Goal: Transaction & Acquisition: Book appointment/travel/reservation

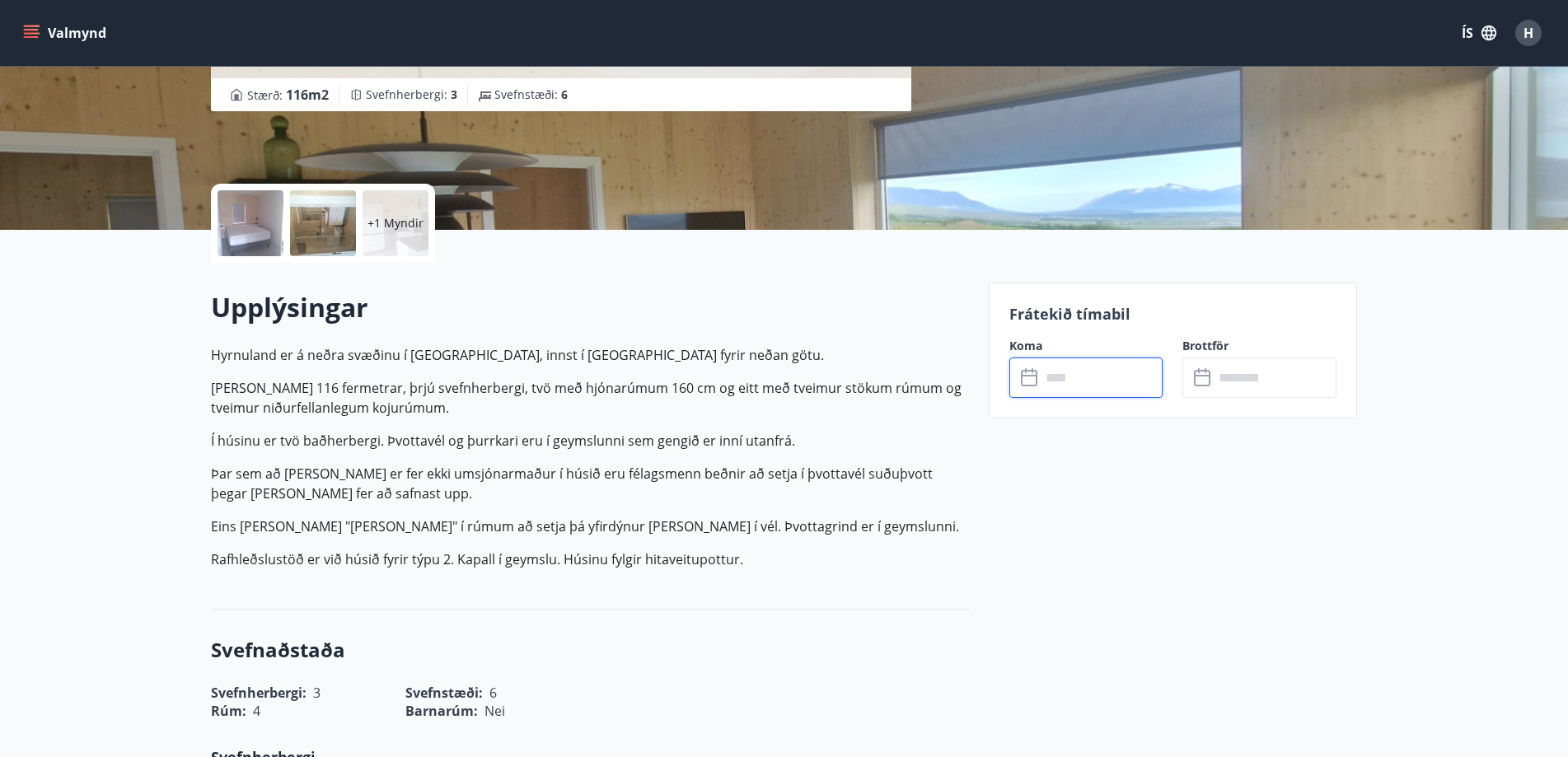
scroll to position [247, 0]
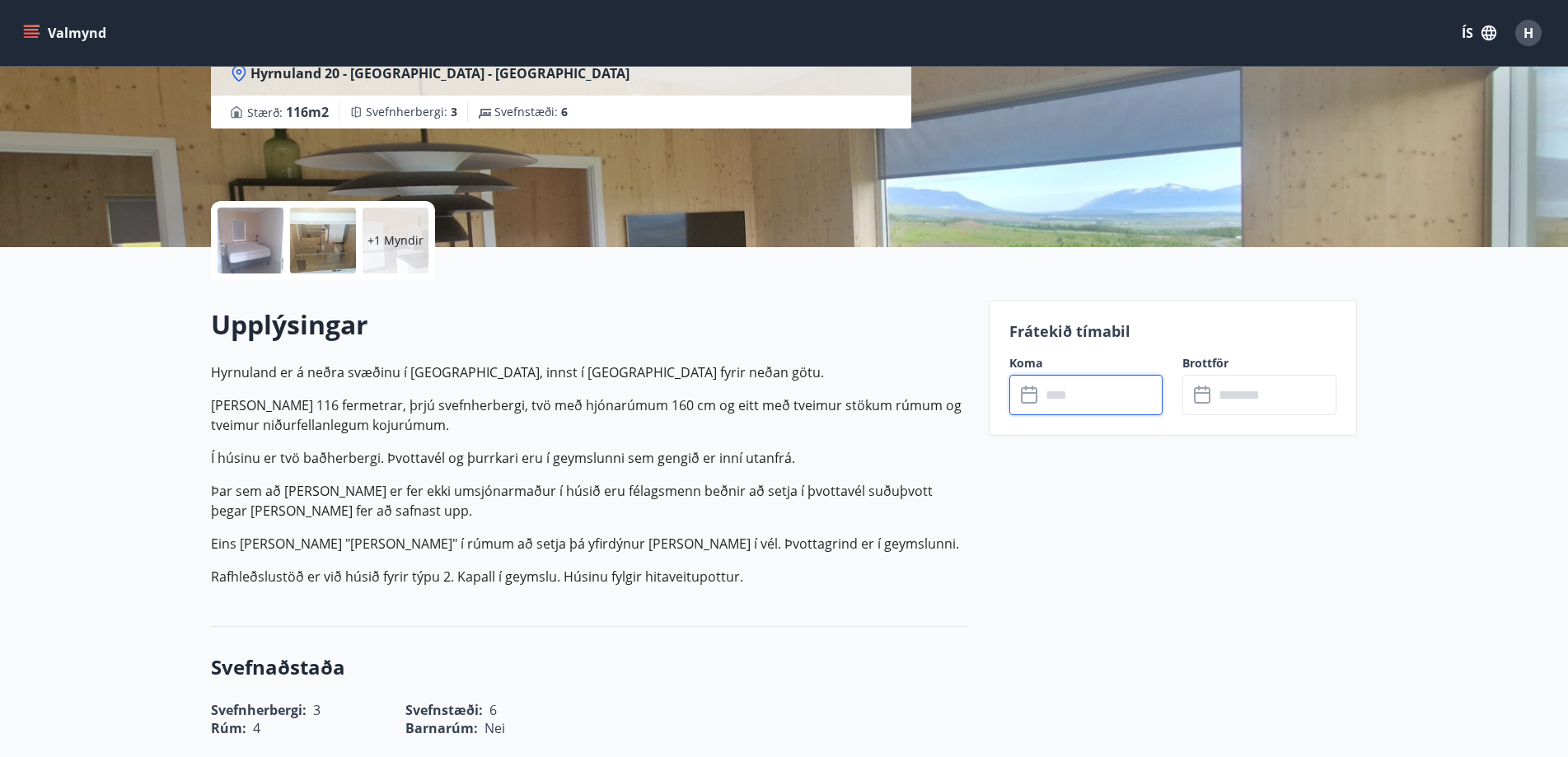
click at [1059, 405] on input "text" at bounding box center [1101, 394] width 122 height 40
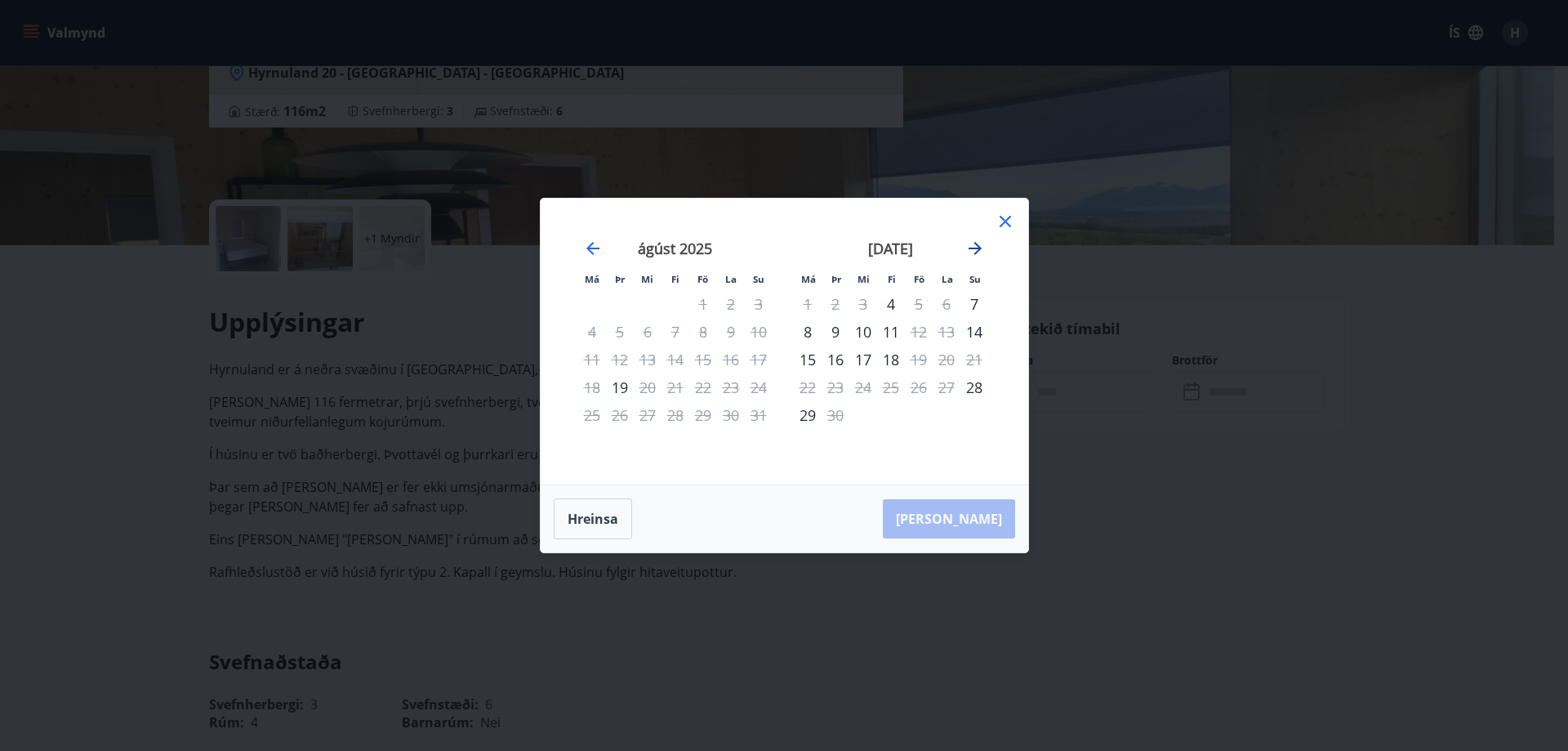
click at [969, 248] on icon "Move forward to switch to the next month." at bounding box center [974, 248] width 13 height 13
click at [382, 395] on div "Má Þr Mi Fi Fö La Su Má Þr Mi Fi Fö La Su [DATE] 1 2 3 4 5 6 7 8 9 10 11 12 13 …" at bounding box center [784, 375] width 1568 height 751
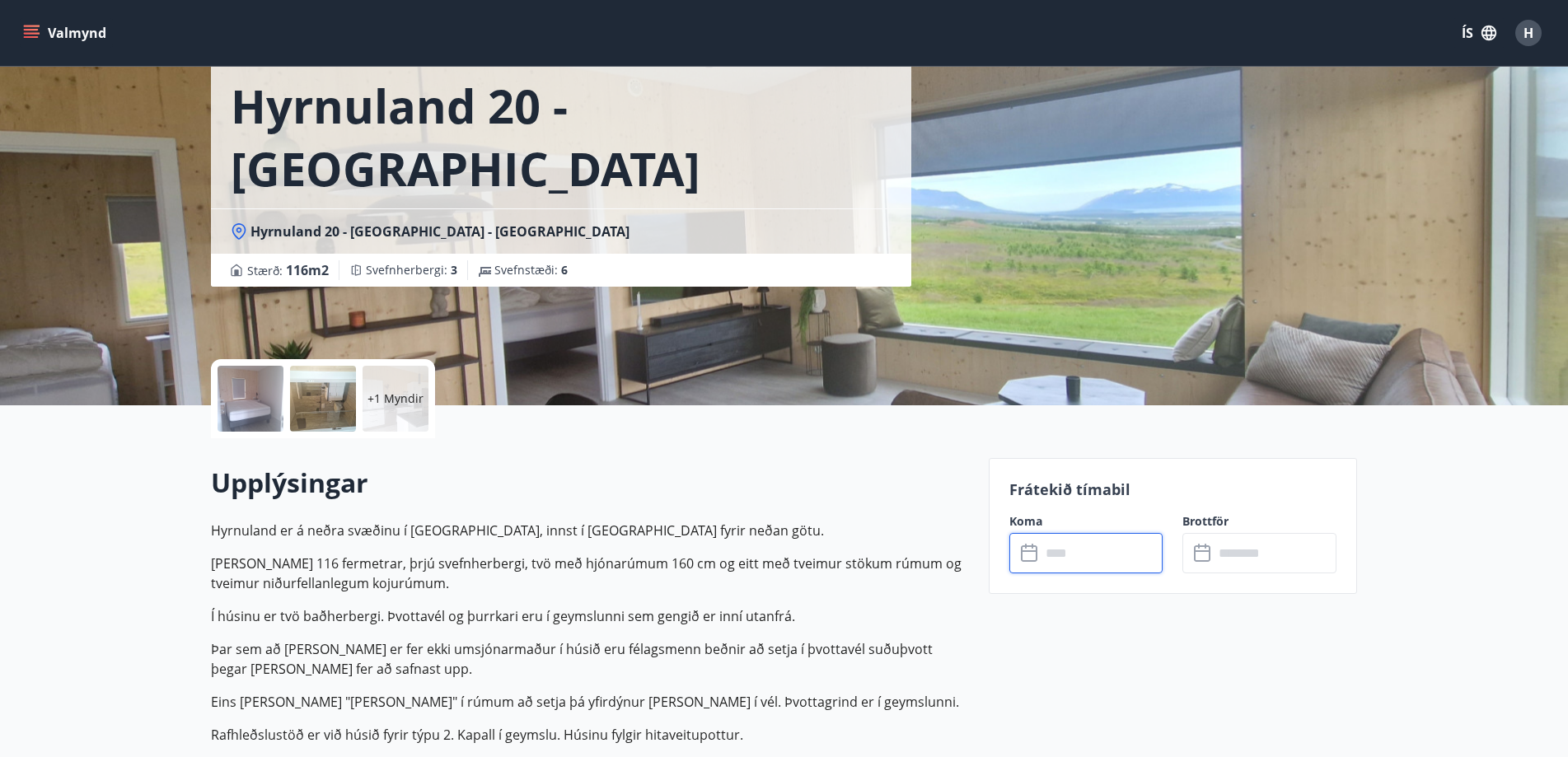
scroll to position [0, 0]
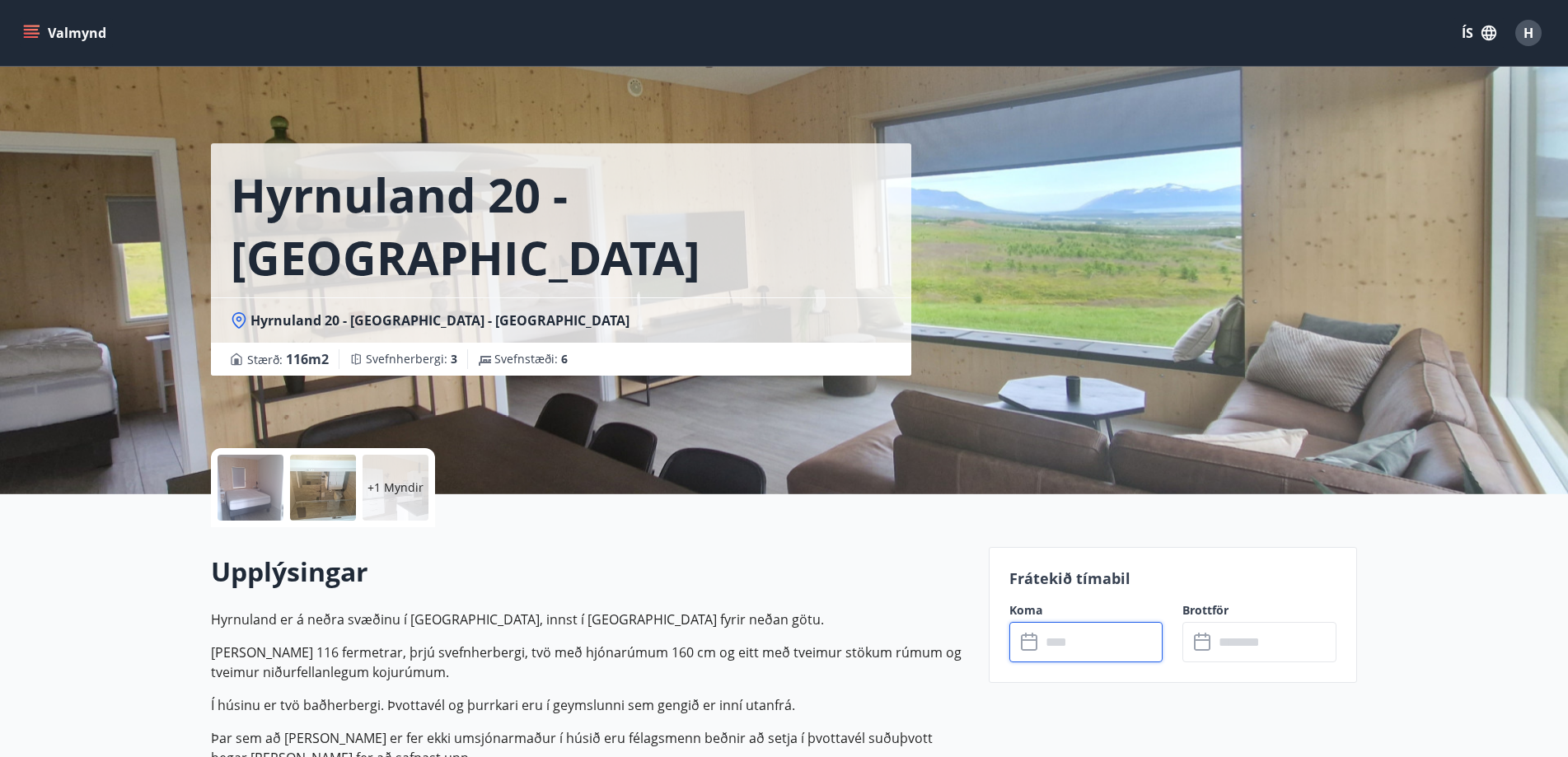
click at [76, 32] on button "Valmynd" at bounding box center [66, 33] width 93 height 30
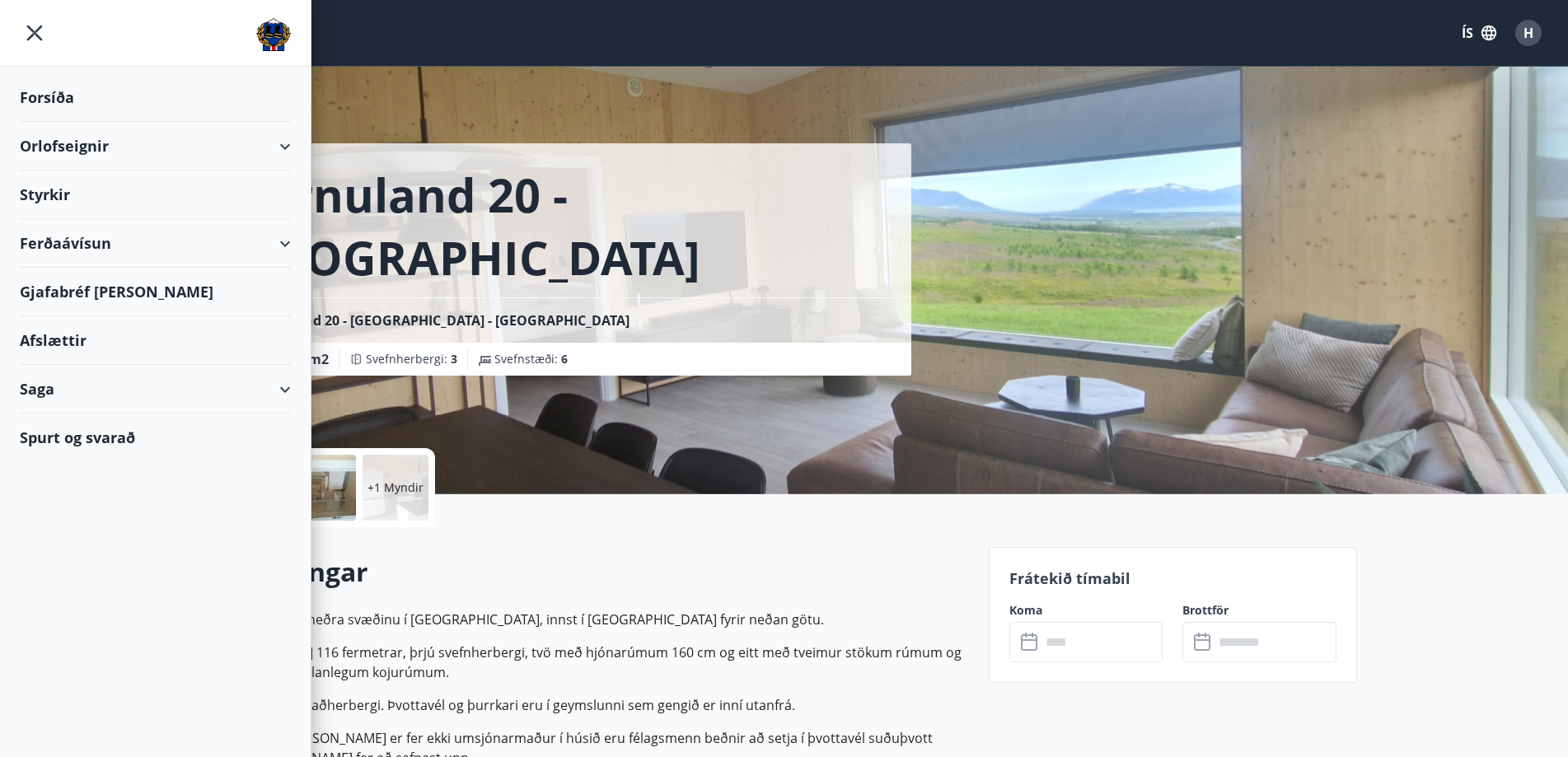
click at [72, 140] on div "Orlofseignir" at bounding box center [155, 146] width 271 height 49
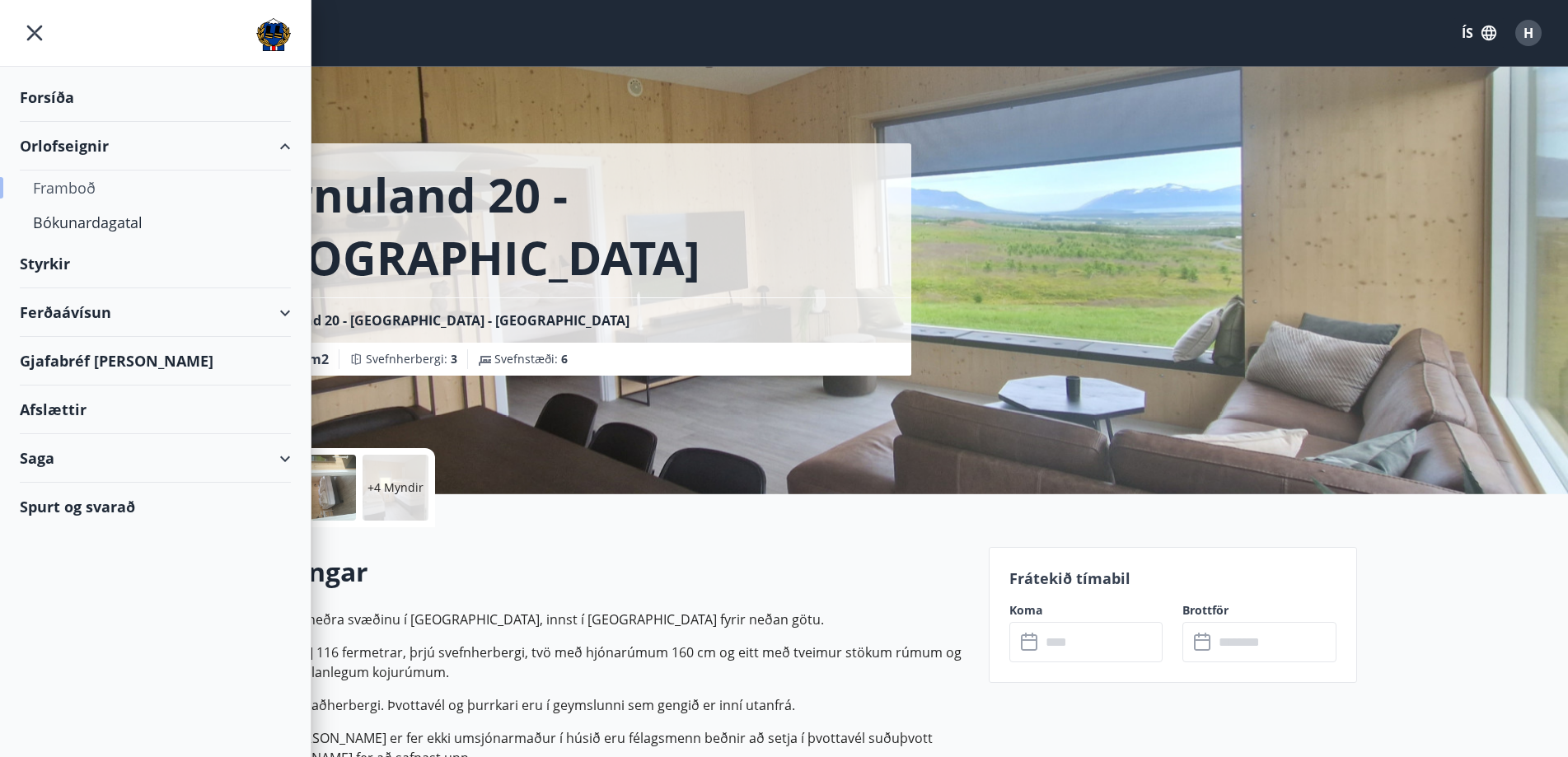
click at [80, 183] on div "Framboð" at bounding box center [156, 187] width 245 height 34
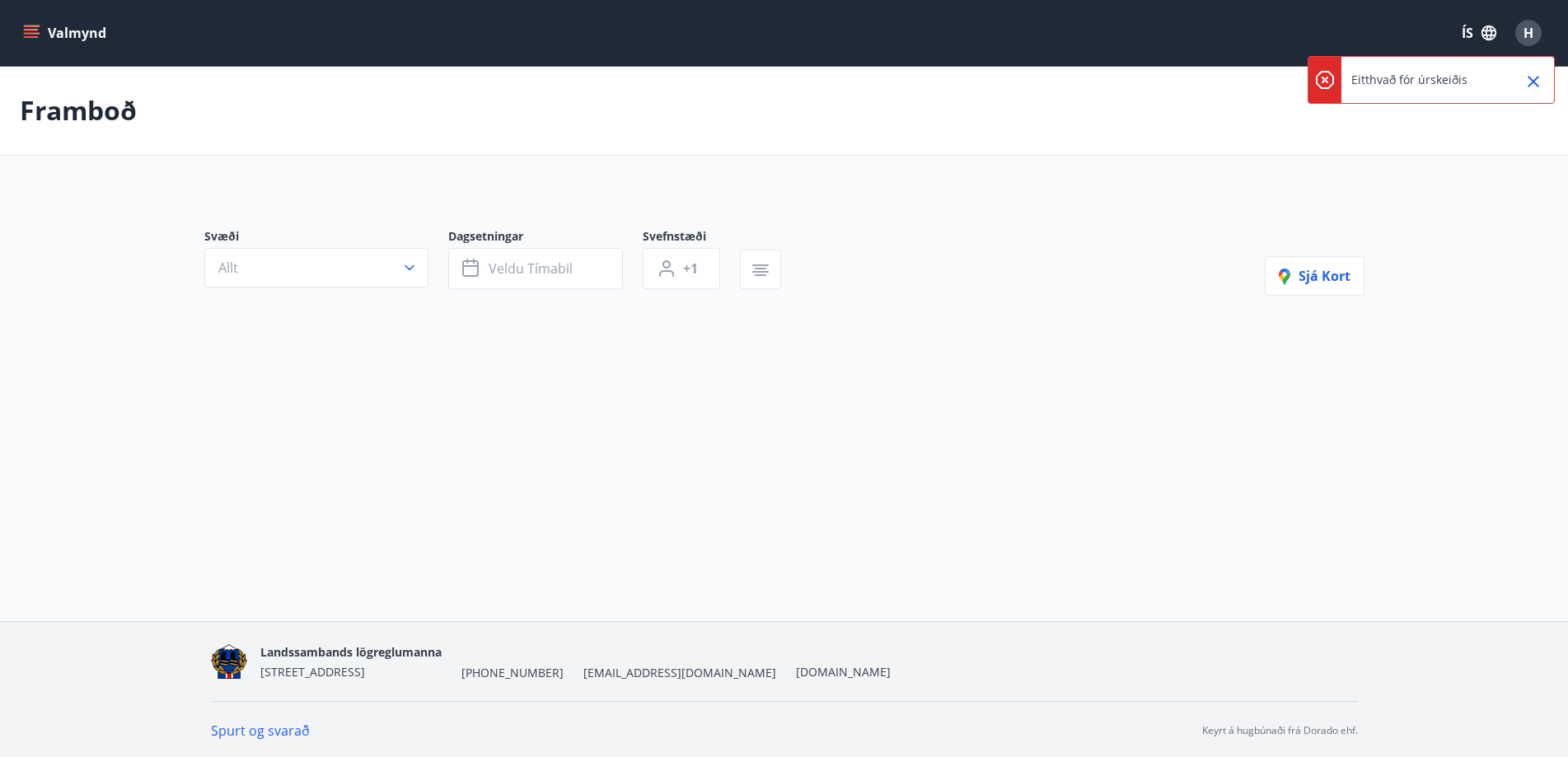
scroll to position [3, 0]
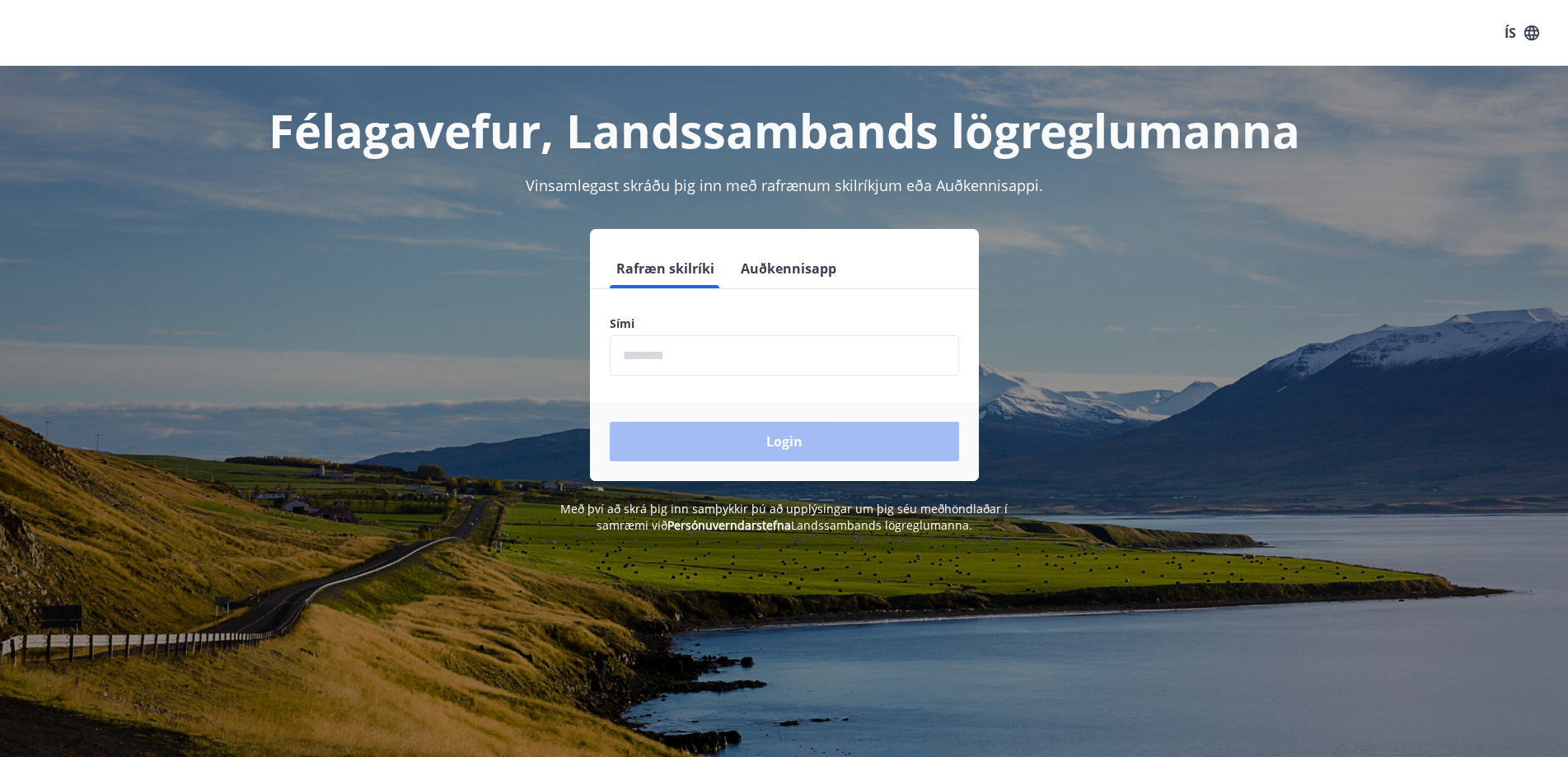
click at [752, 351] on input "phone" at bounding box center [784, 355] width 349 height 40
type input "********"
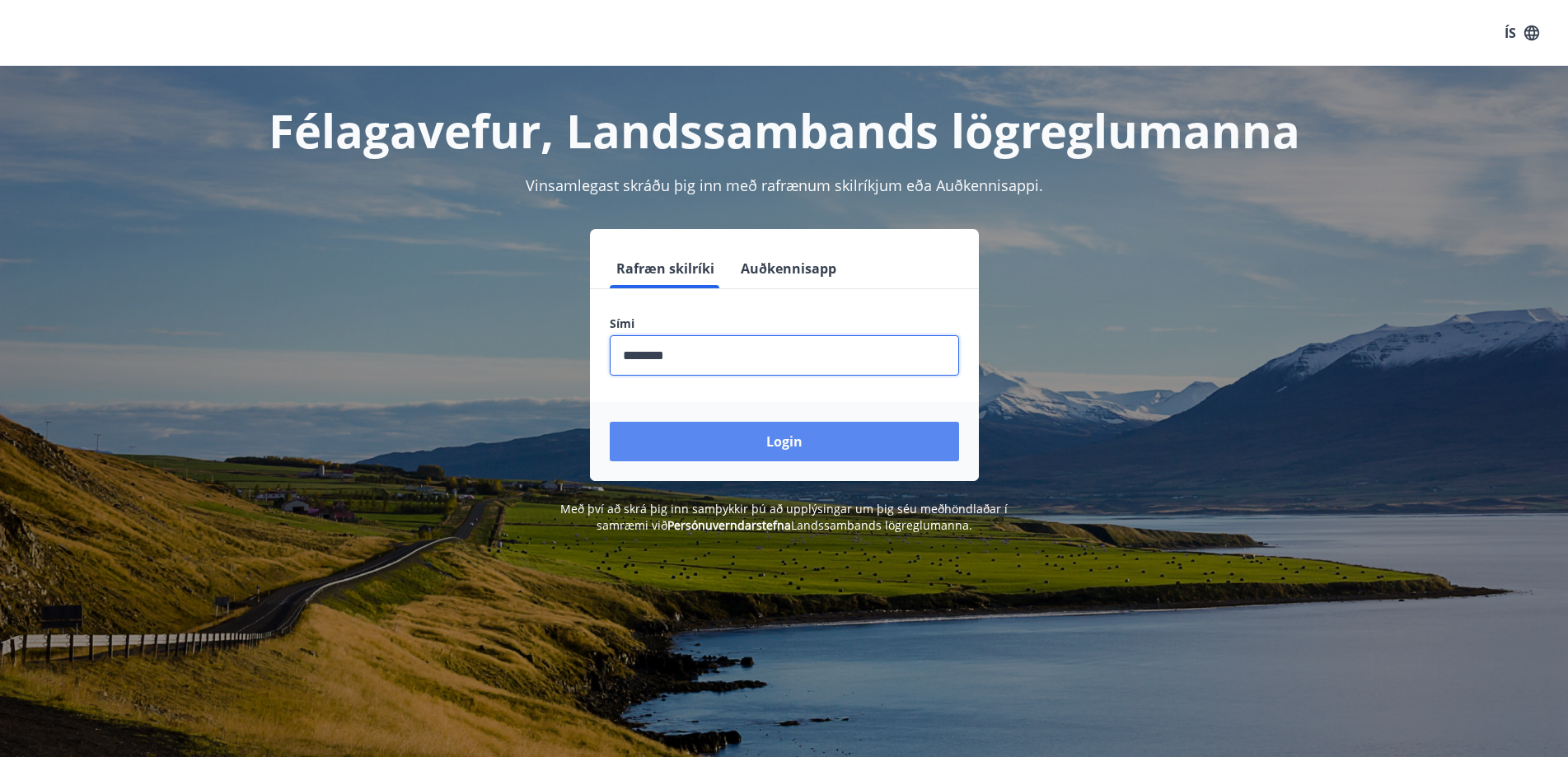
click at [763, 429] on button "Login" at bounding box center [784, 441] width 349 height 39
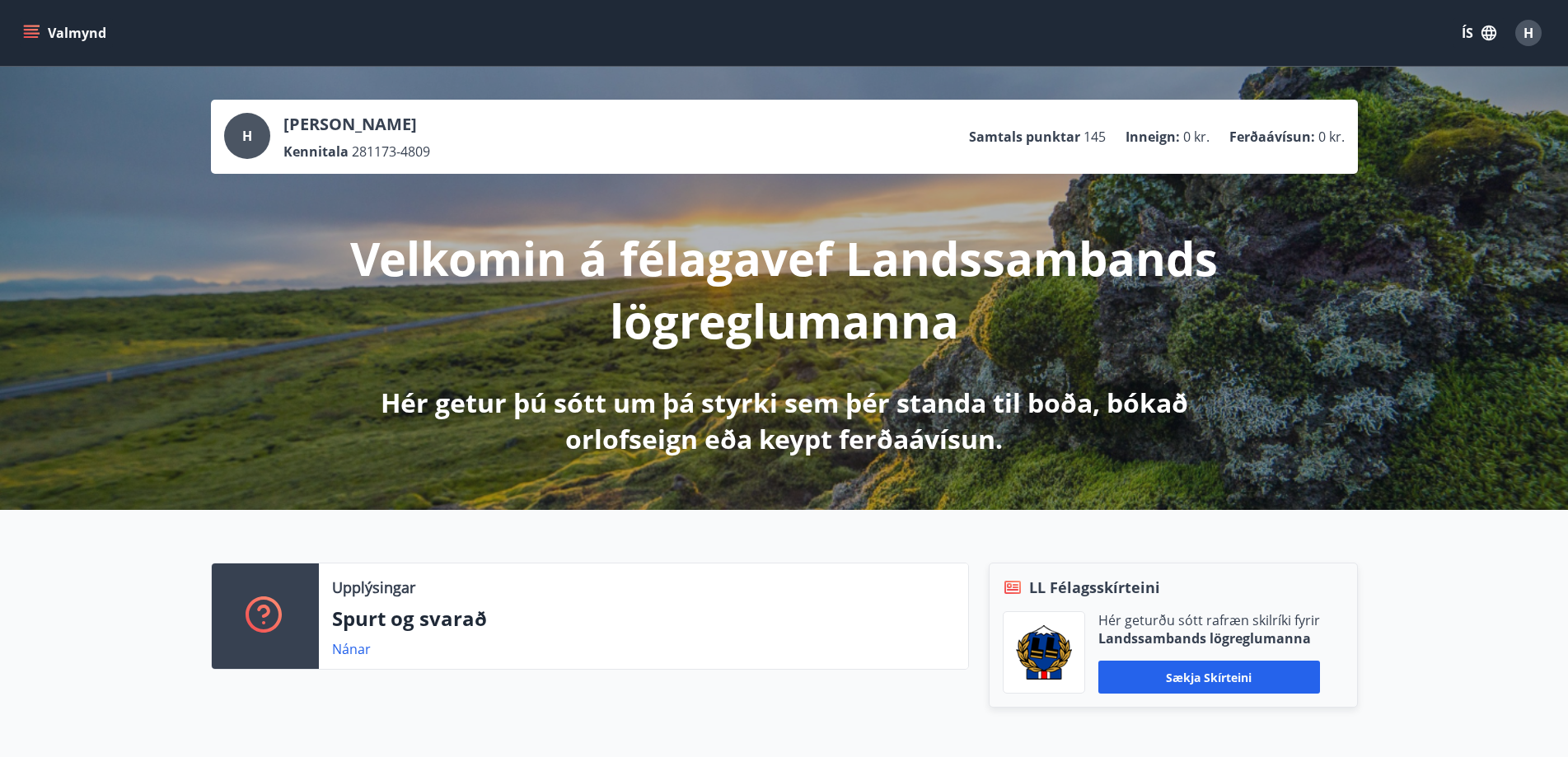
click at [60, 39] on button "Valmynd" at bounding box center [66, 33] width 93 height 30
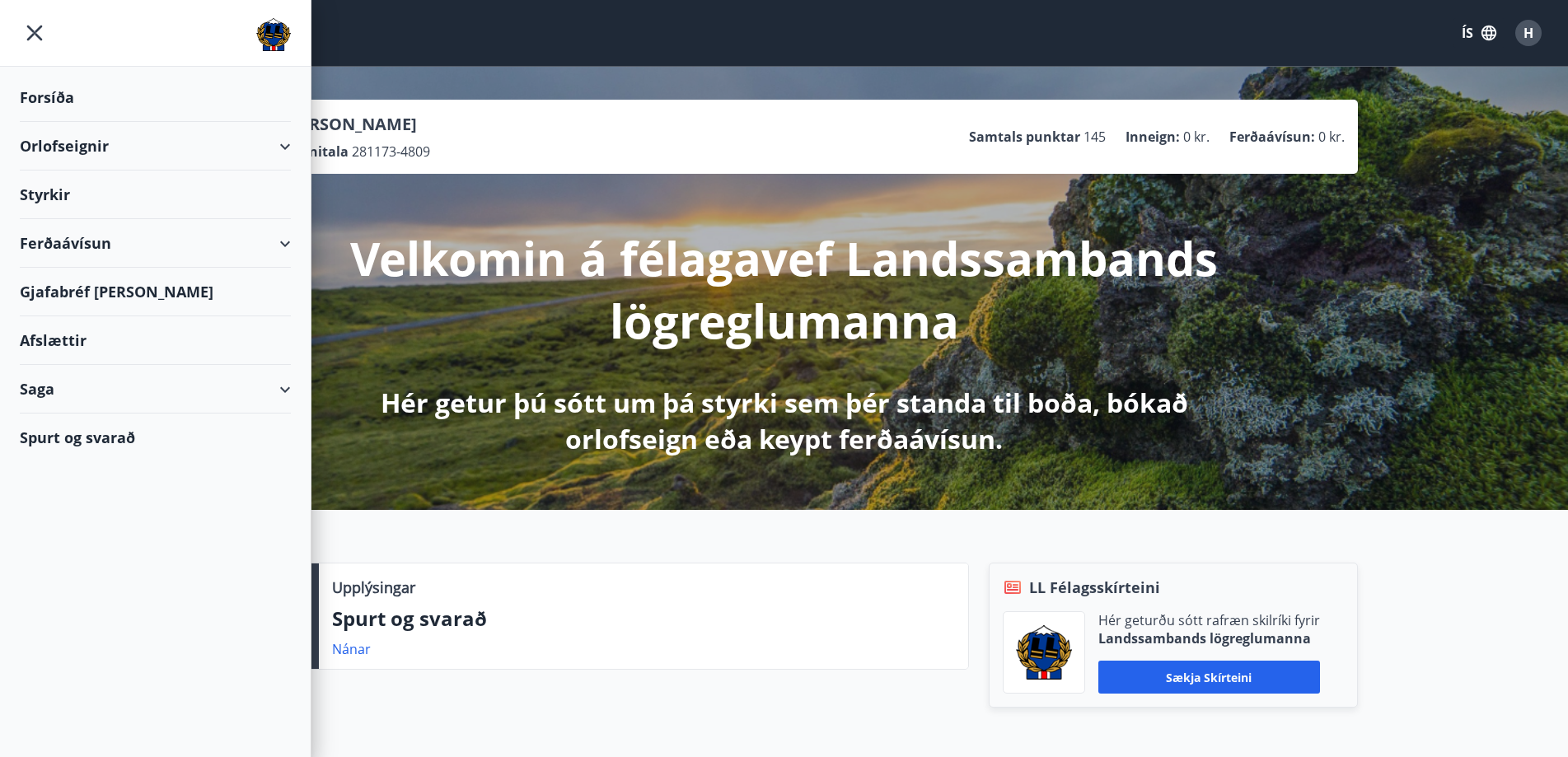
click at [103, 141] on div "Orlofseignir" at bounding box center [155, 146] width 271 height 49
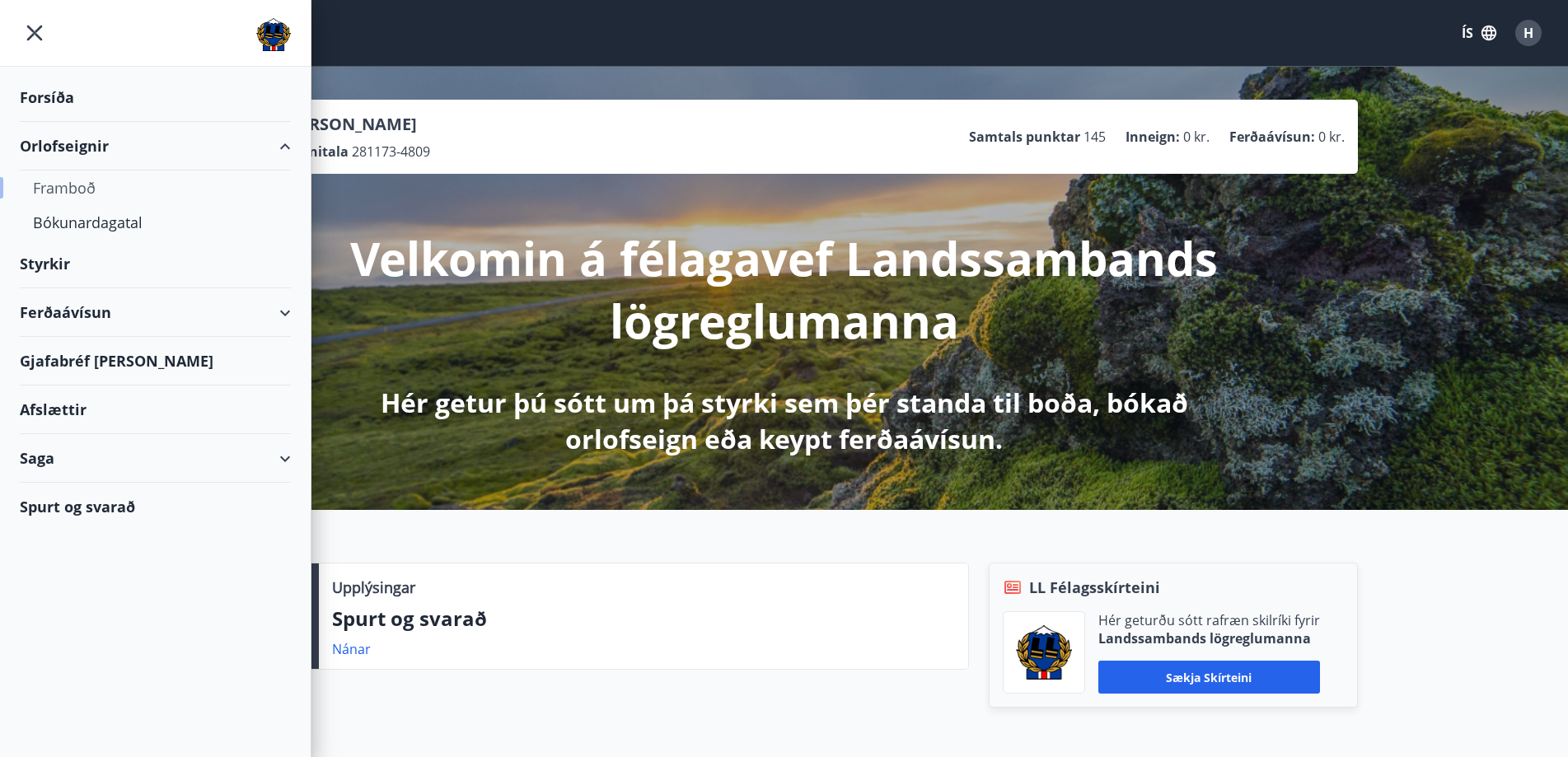
click at [92, 192] on div "Framboð" at bounding box center [156, 187] width 245 height 34
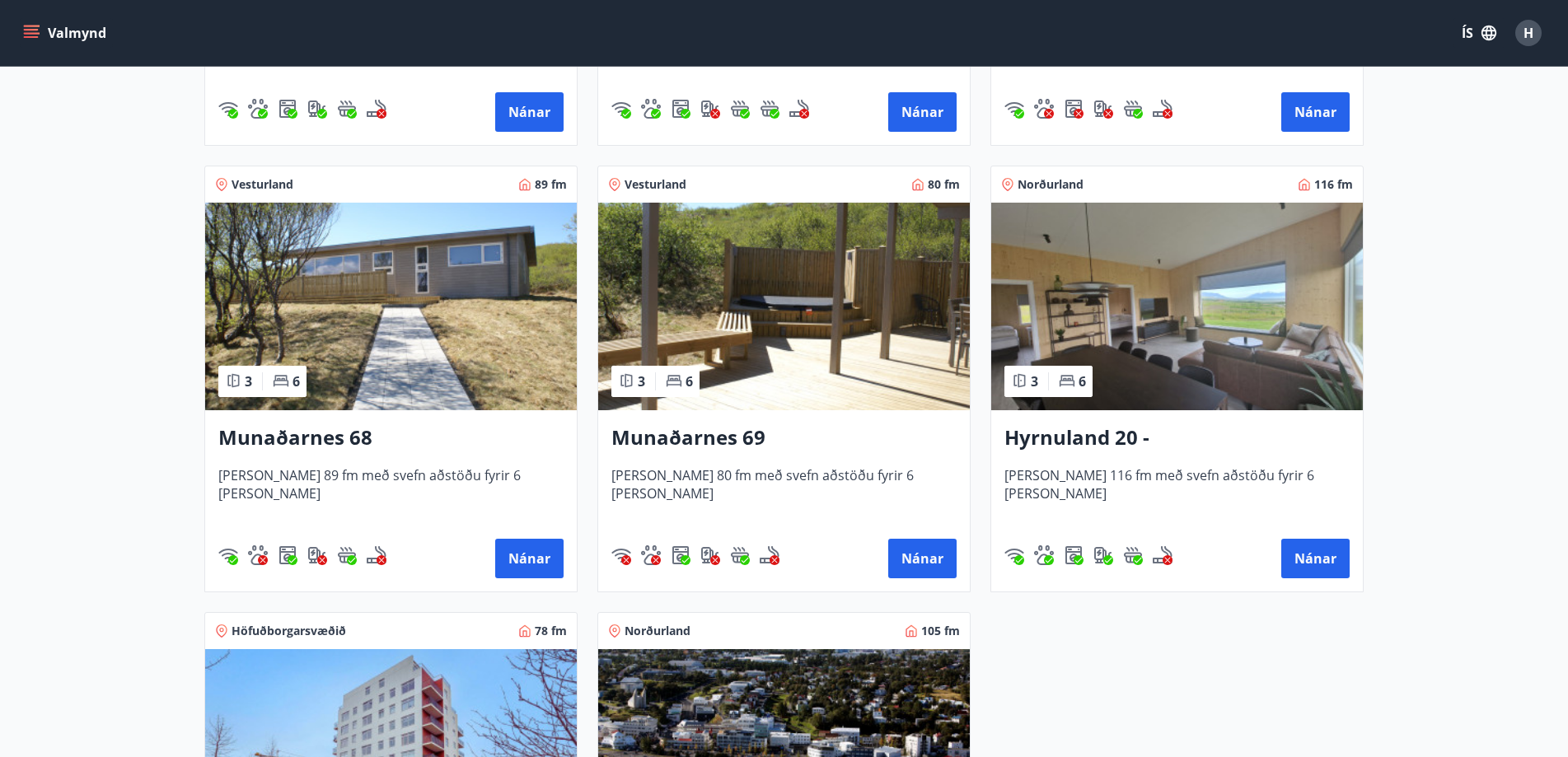
click at [1257, 290] on img at bounding box center [1176, 306] width 371 height 208
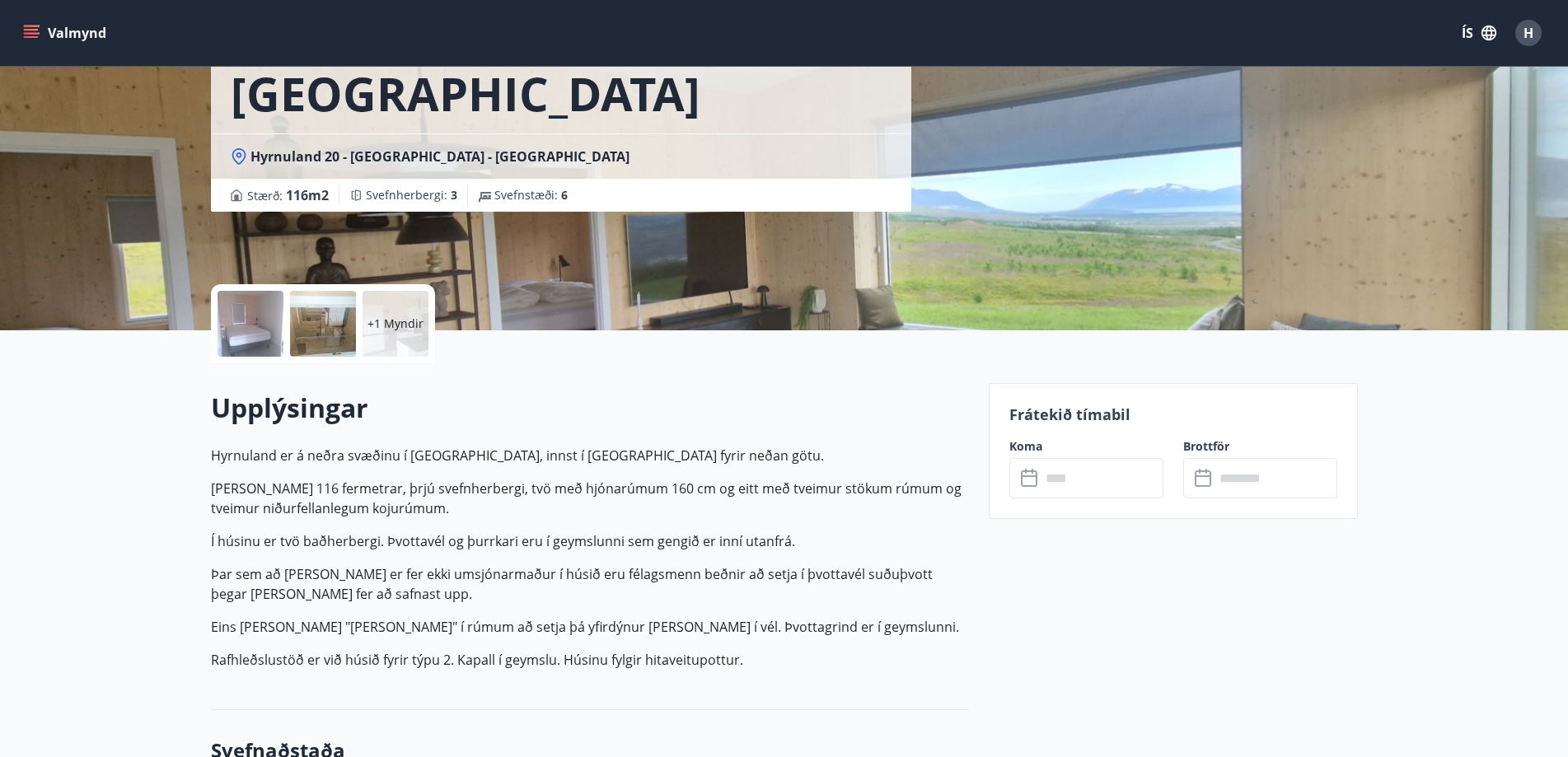
scroll to position [165, 0]
click at [1090, 488] on input "text" at bounding box center [1101, 476] width 122 height 40
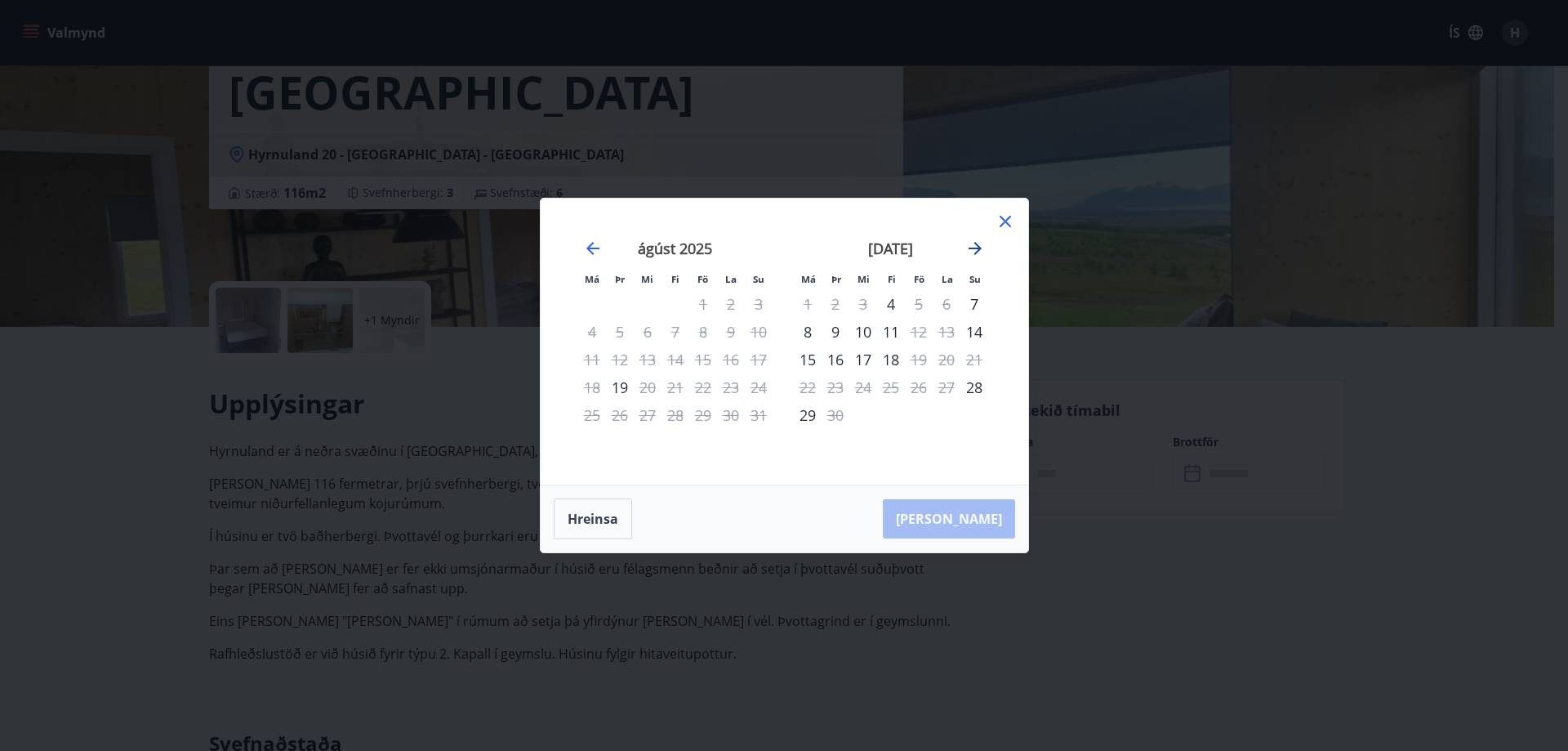
click at [968, 244] on icon "Move forward to switch to the next month." at bounding box center [974, 248] width 20 height 20
click at [974, 246] on icon "Move forward to switch to the next month." at bounding box center [974, 248] width 20 height 20
click at [975, 246] on icon "Move forward to switch to the next month." at bounding box center [974, 248] width 20 height 20
click at [590, 244] on icon "Move backward to switch to the previous month." at bounding box center [592, 248] width 13 height 13
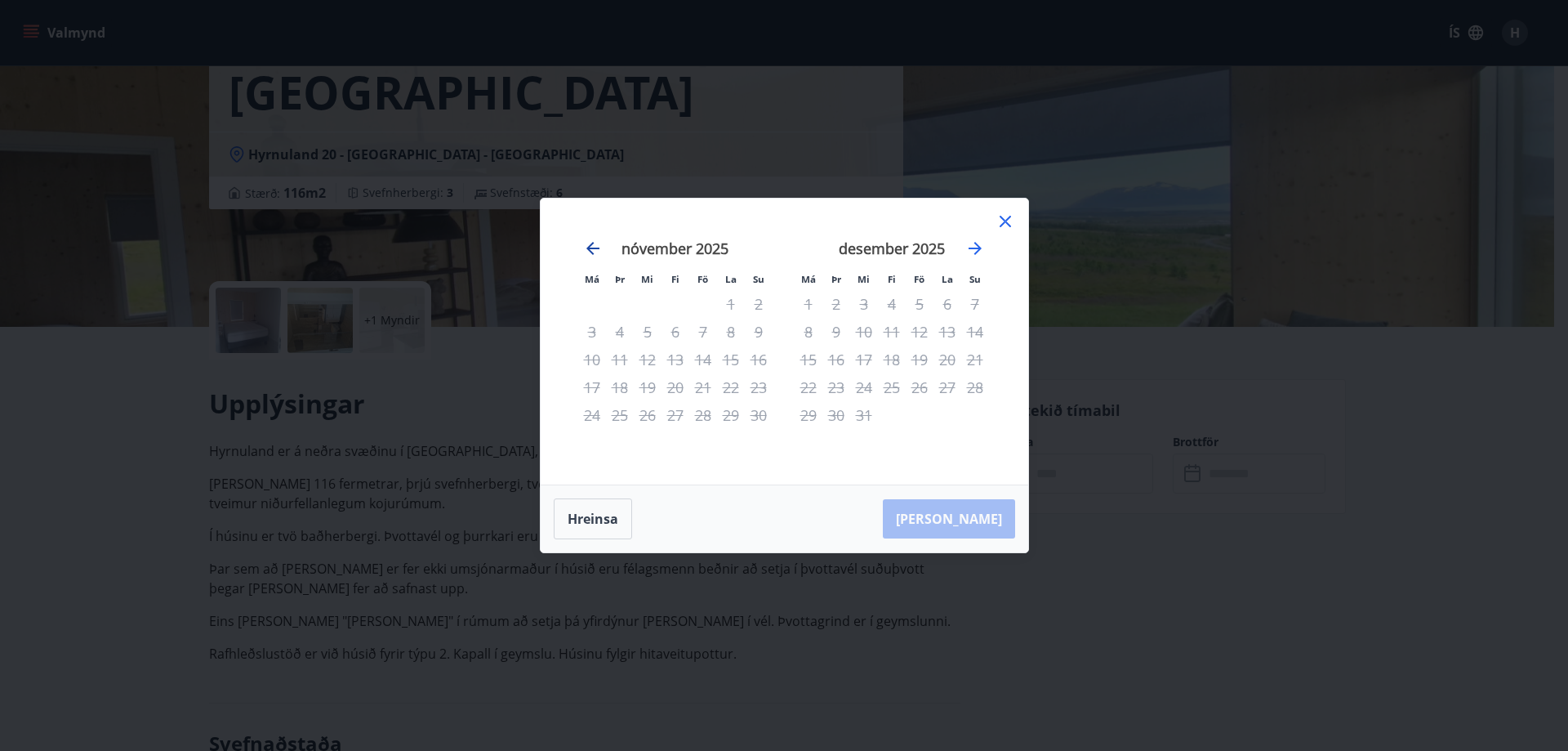
click at [590, 244] on icon "Move backward to switch to the previous month." at bounding box center [592, 248] width 13 height 13
click at [588, 249] on icon "Move backward to switch to the previous month." at bounding box center [592, 248] width 13 height 13
click at [142, 362] on div "Má Þr Mi Fi Fö La Su Má Þr Mi Fi Fö La Su [DATE] 1 2 3 4 5 6 7 8 9 10 11 12 13 …" at bounding box center [784, 375] width 1568 height 751
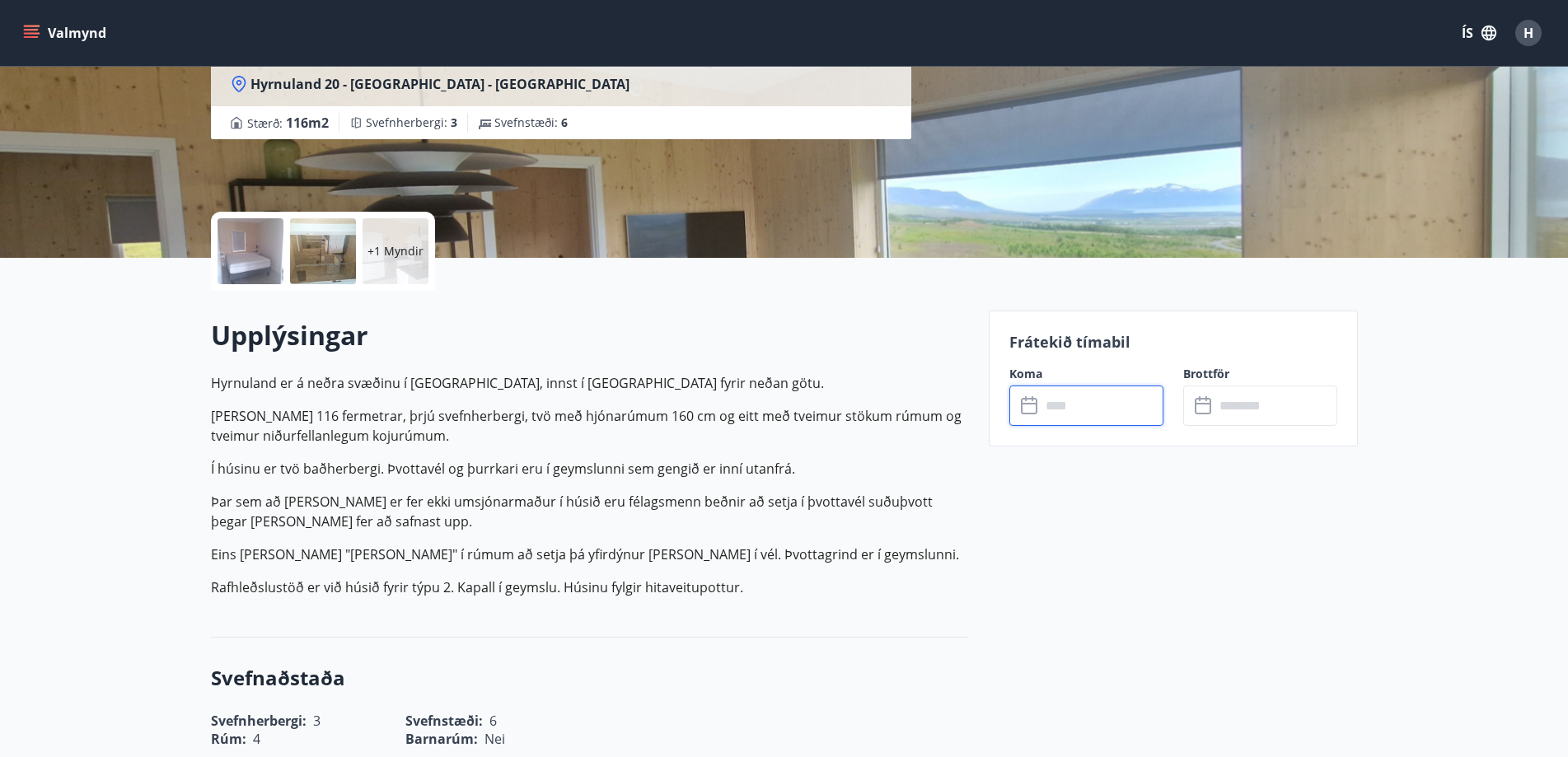
scroll to position [82, 0]
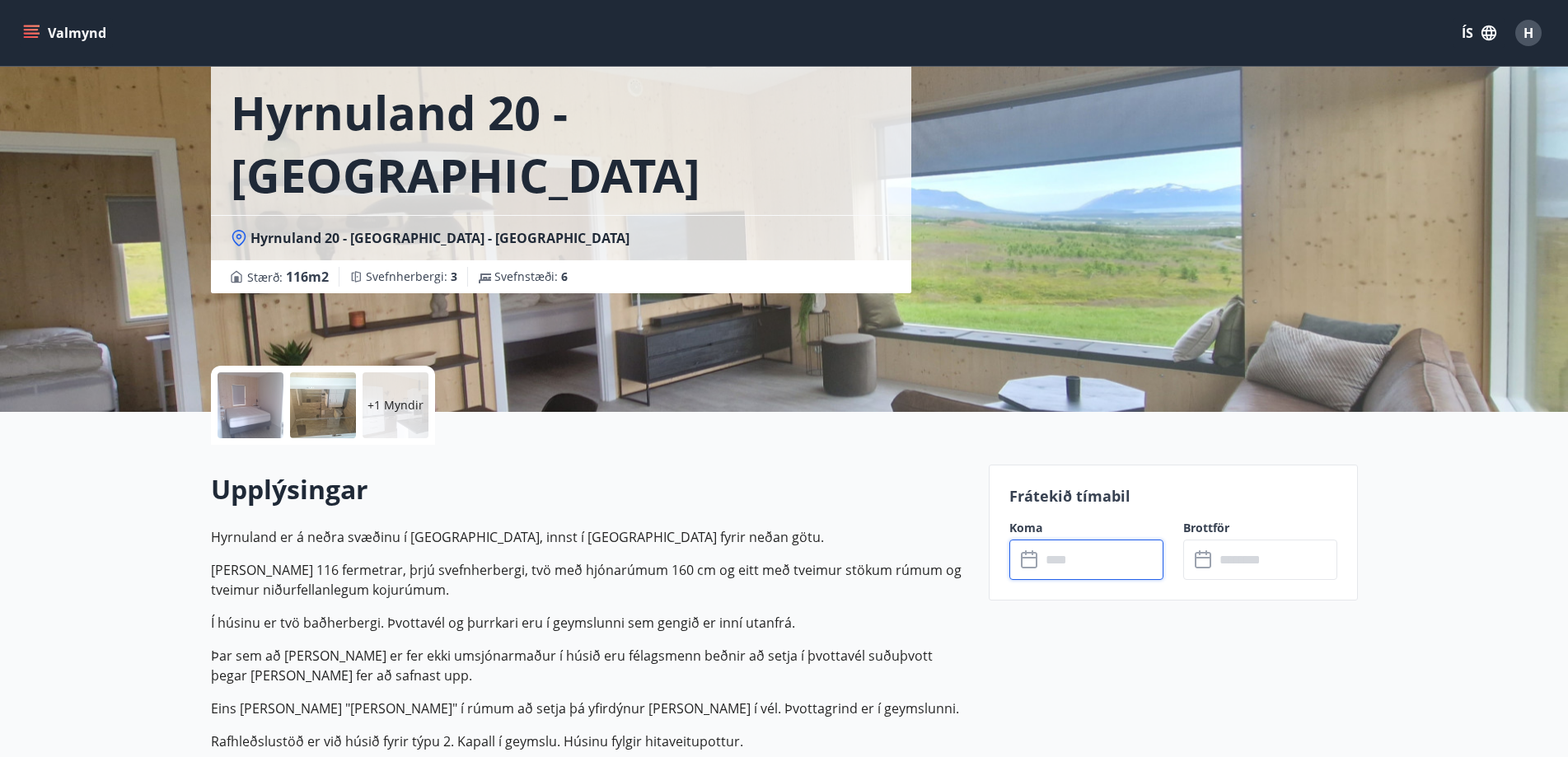
scroll to position [3, 0]
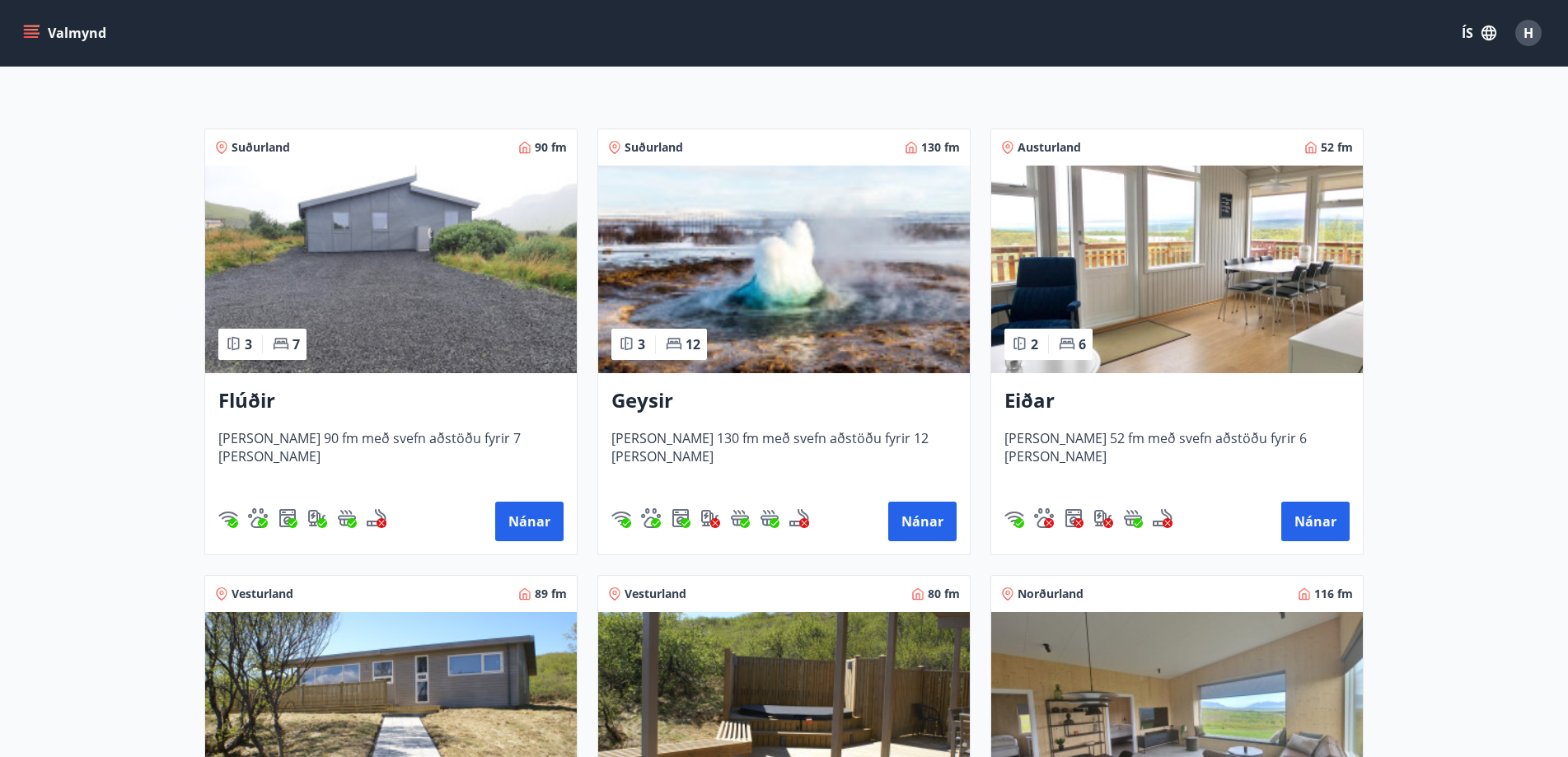
click at [806, 328] on img at bounding box center [784, 269] width 371 height 208
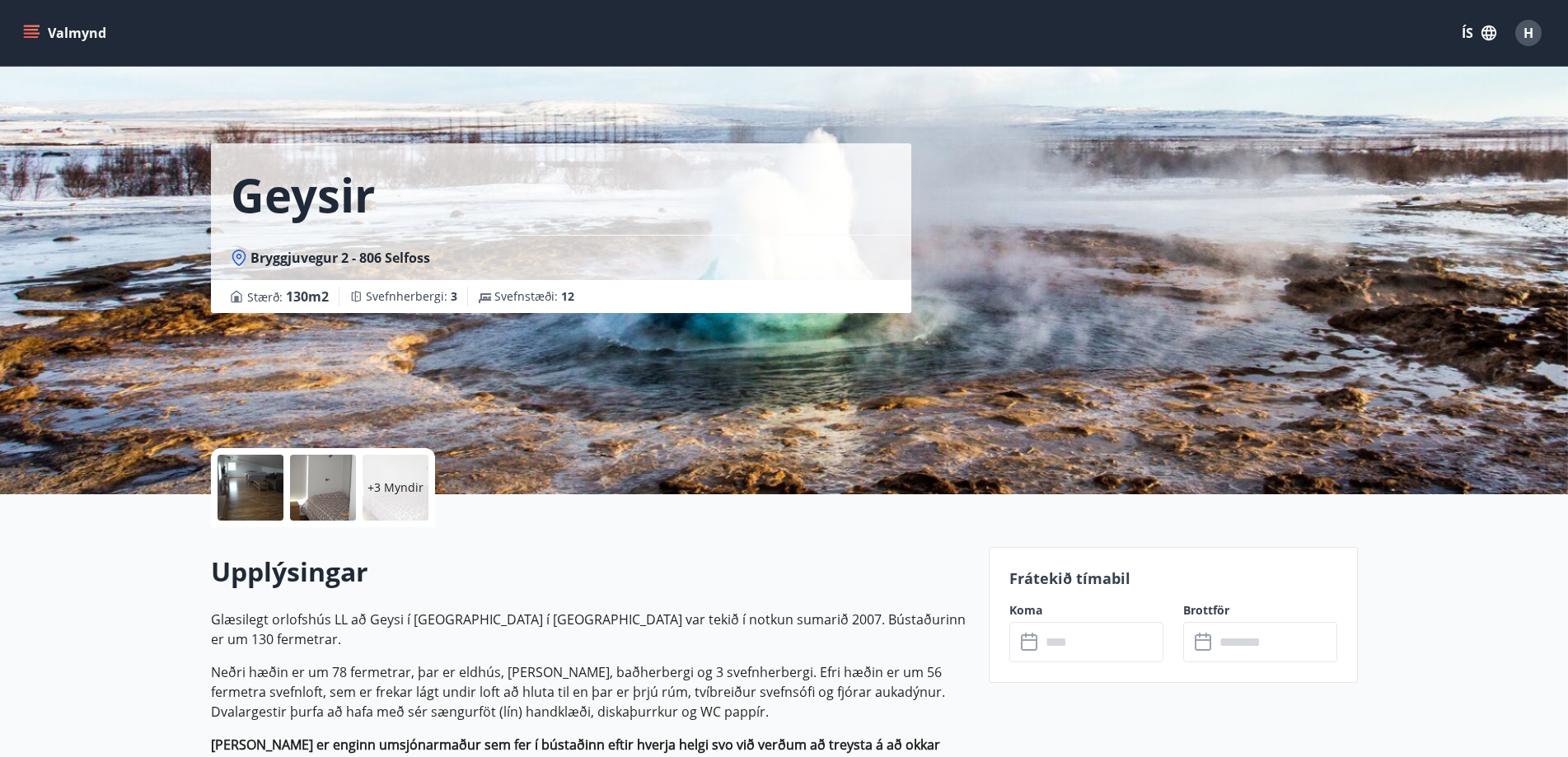
scroll to position [165, 0]
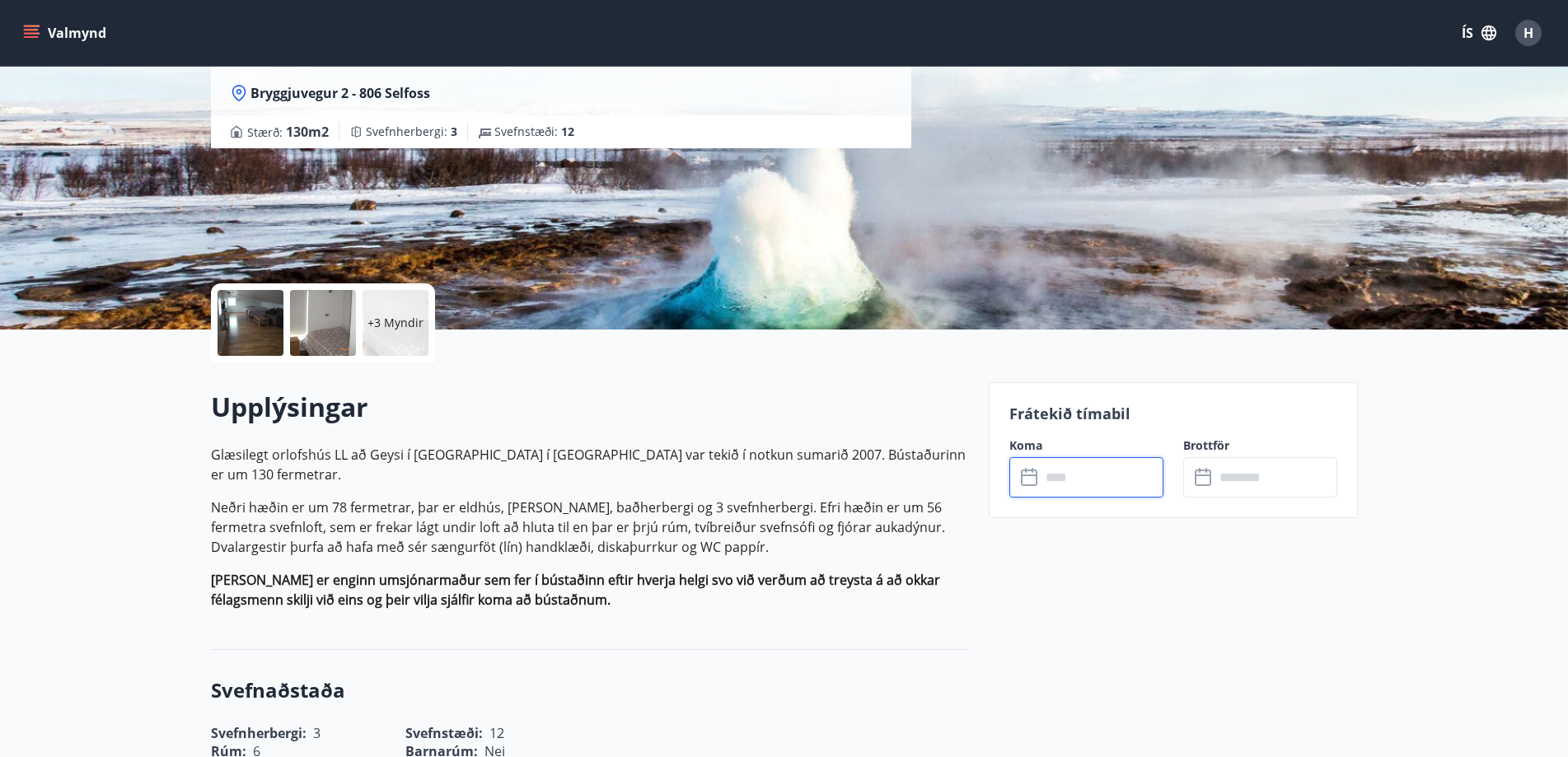
click at [1104, 478] on input "text" at bounding box center [1101, 476] width 122 height 40
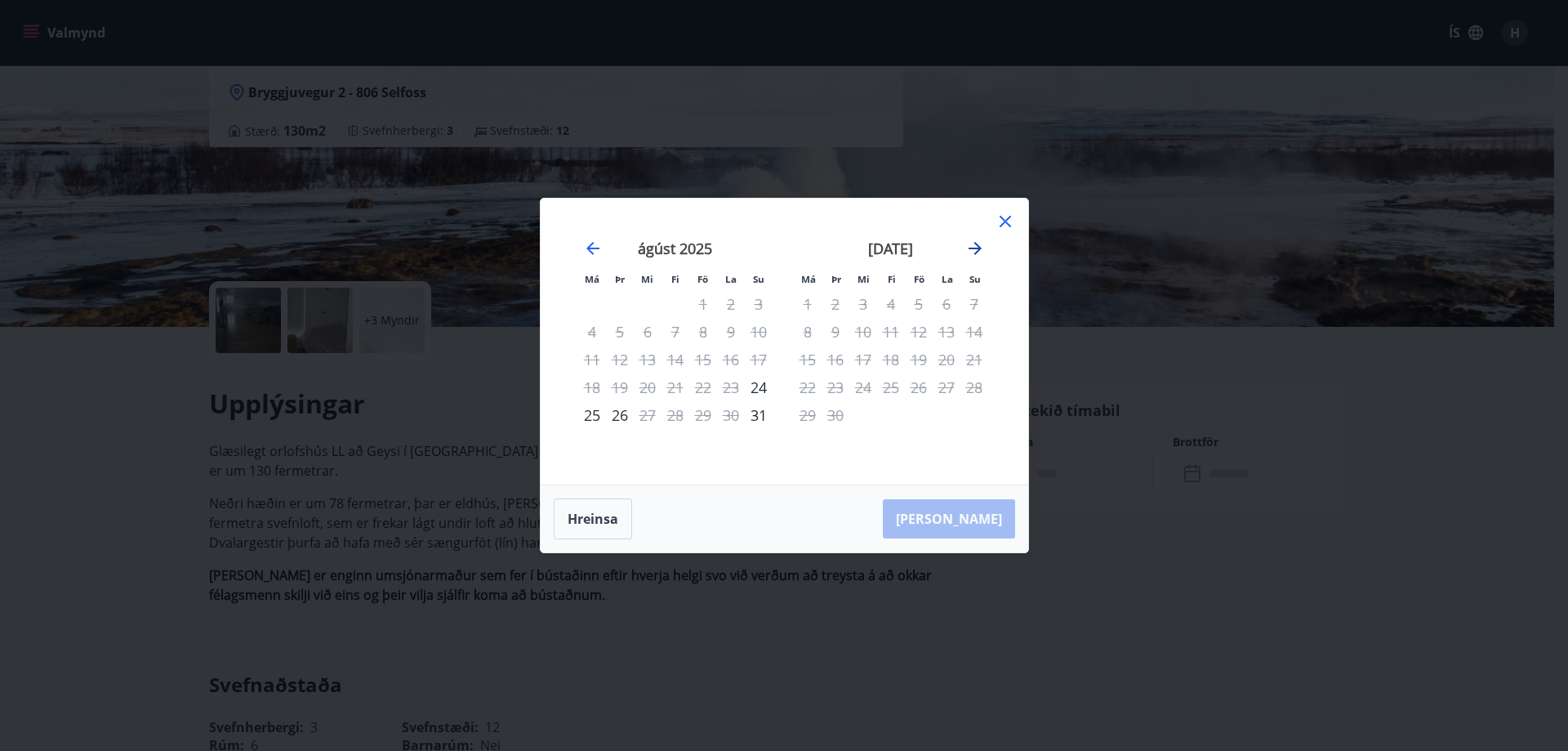
click at [975, 249] on icon "Move forward to switch to the next month." at bounding box center [974, 248] width 13 height 13
click at [1162, 541] on div "Má Þr Mi Fi Fö La Su Má Þr Mi Fi Fö La Su [DATE] 1 2 3 4 5 6 7 8 9 10 11 12 13 …" at bounding box center [784, 375] width 1568 height 751
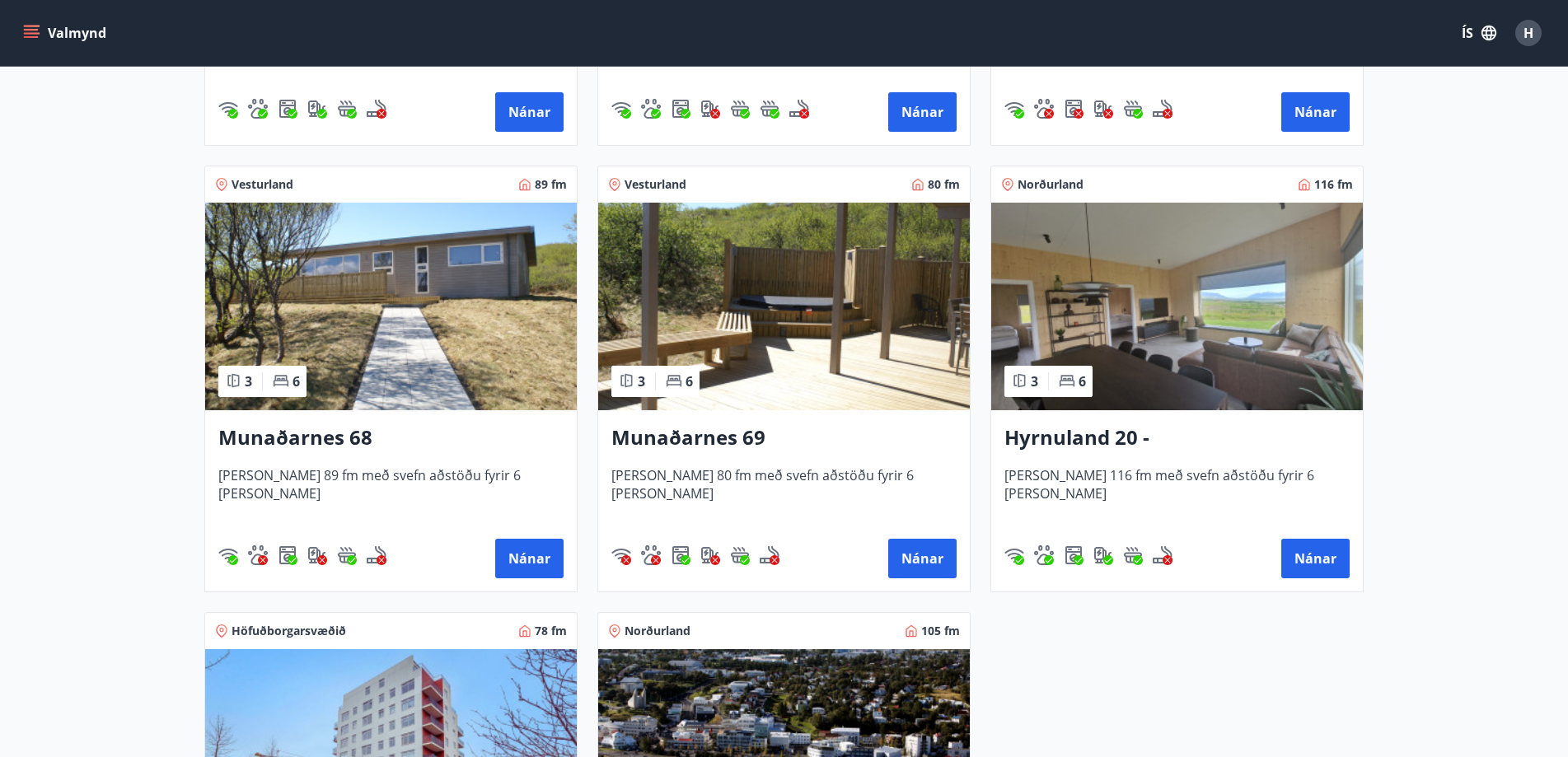
click at [378, 351] on img at bounding box center [391, 306] width 371 height 208
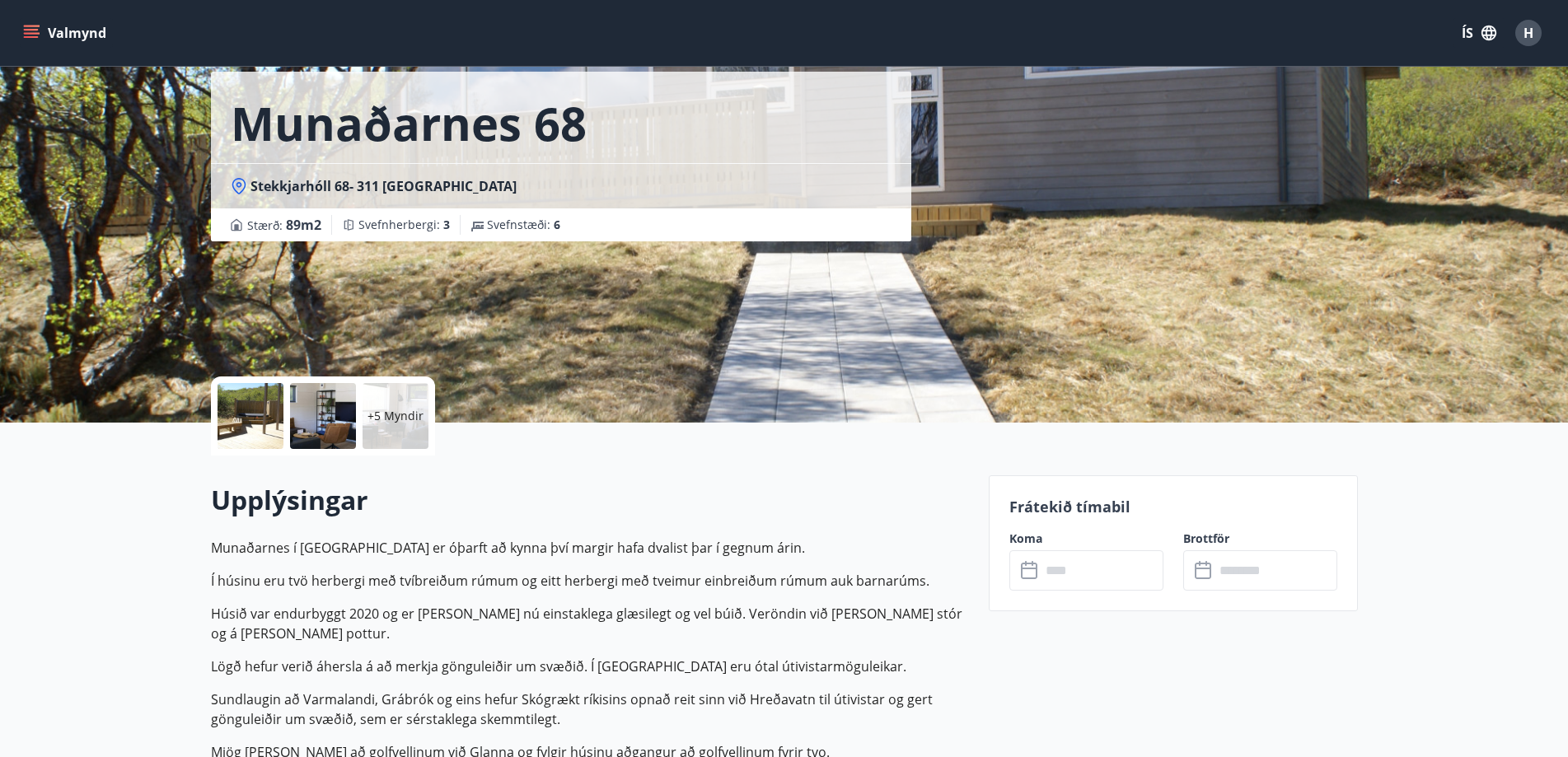
scroll to position [247, 0]
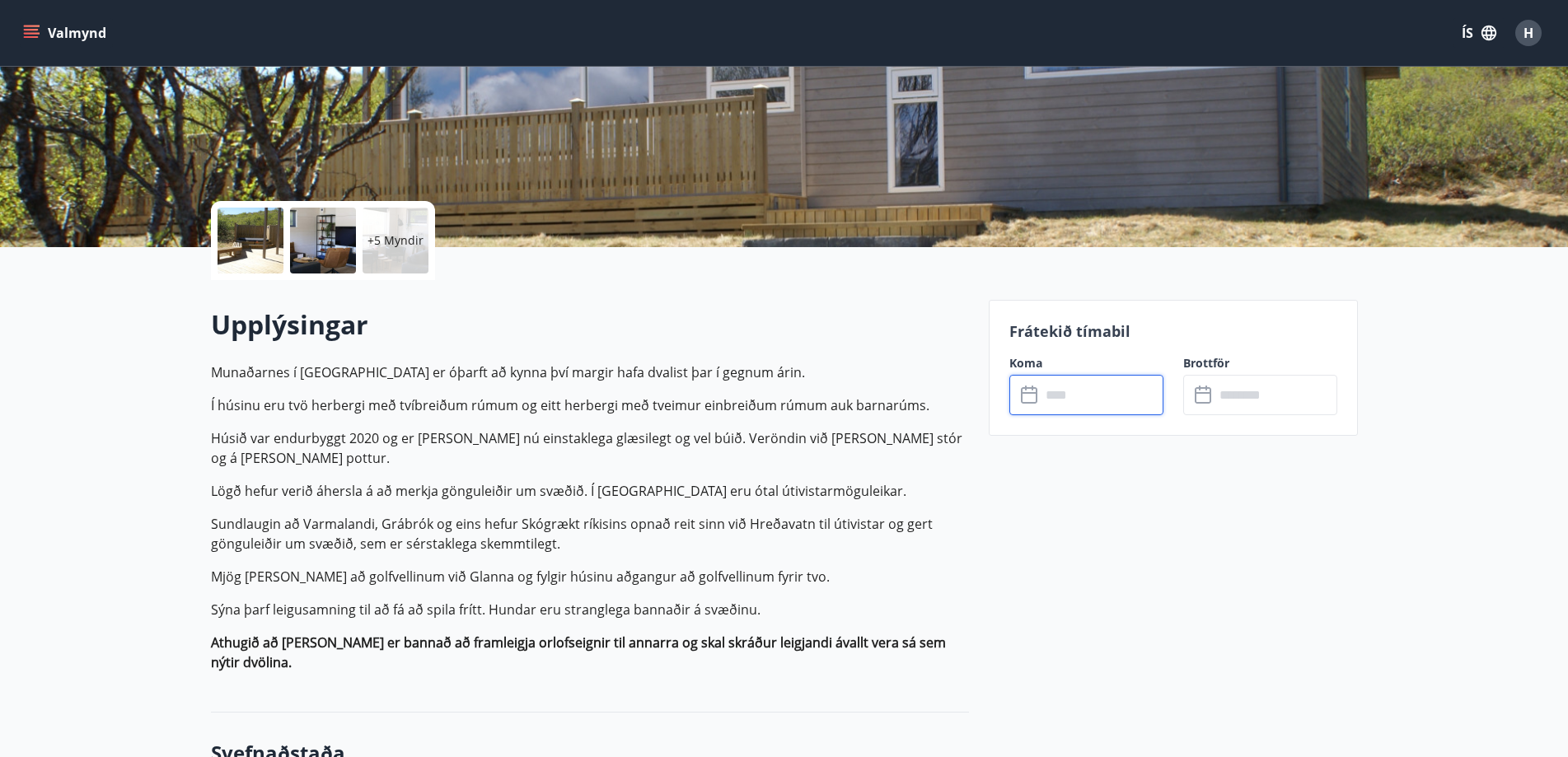
click at [1073, 400] on input "text" at bounding box center [1101, 394] width 122 height 40
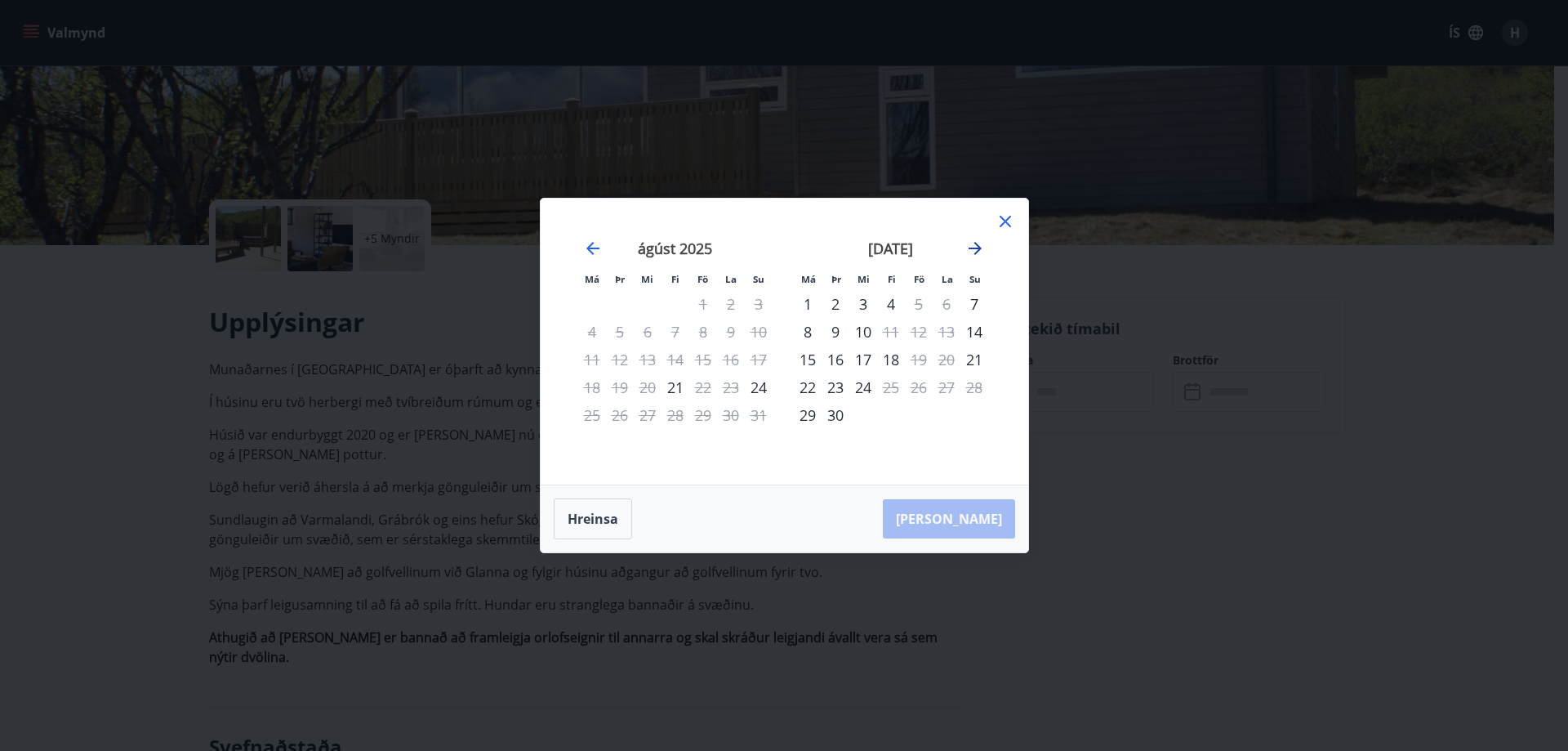
click at [976, 244] on icon "Move forward to switch to the next month." at bounding box center [974, 248] width 13 height 13
click at [1102, 408] on div "Má Þr Mi Fi Fö La Su Má Þr Mi Fi Fö La Su [DATE] 1 2 3 4 5 6 7 8 9 10 11 12 13 …" at bounding box center [784, 375] width 1568 height 751
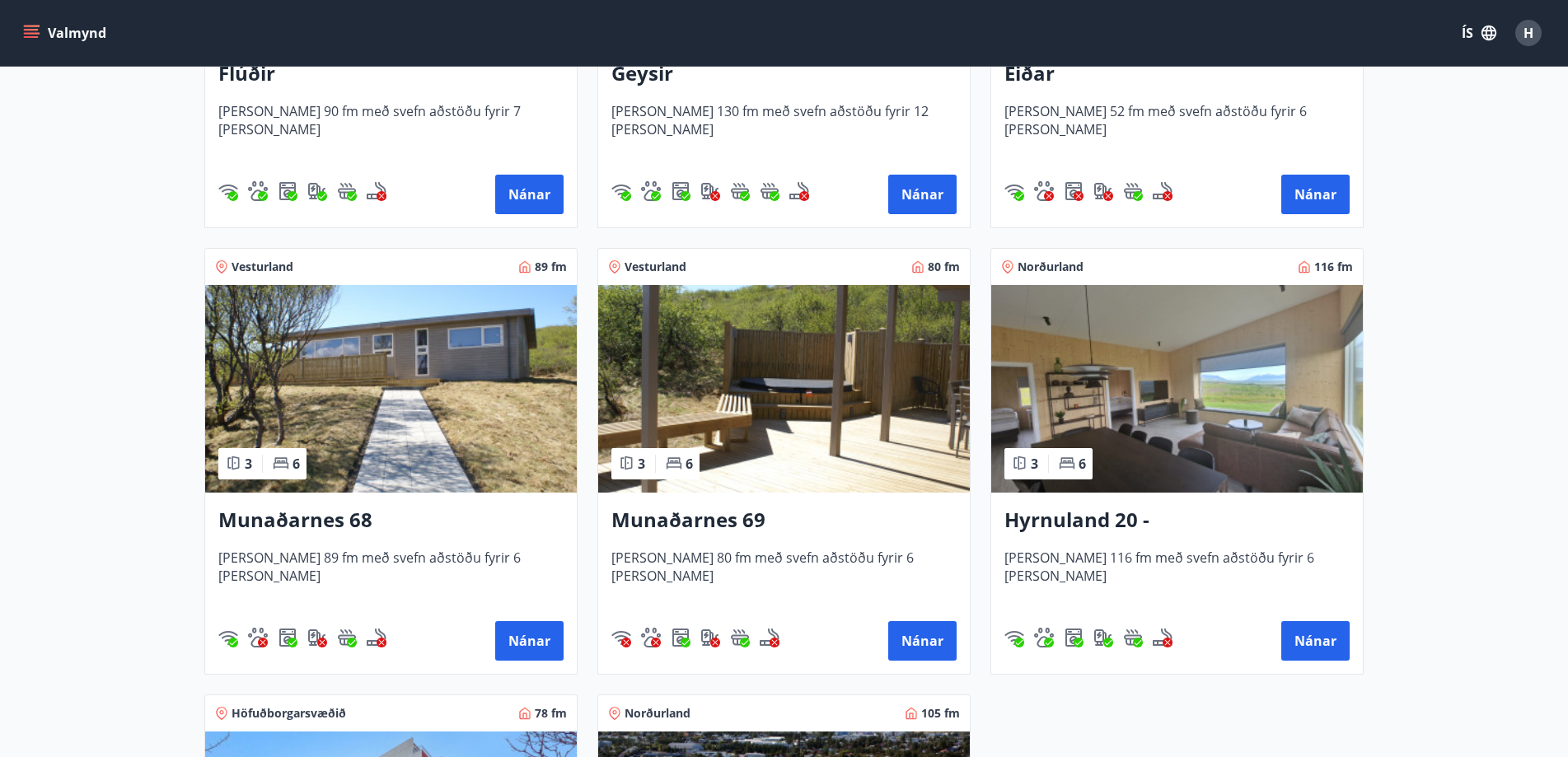
click at [760, 410] on img at bounding box center [784, 388] width 371 height 208
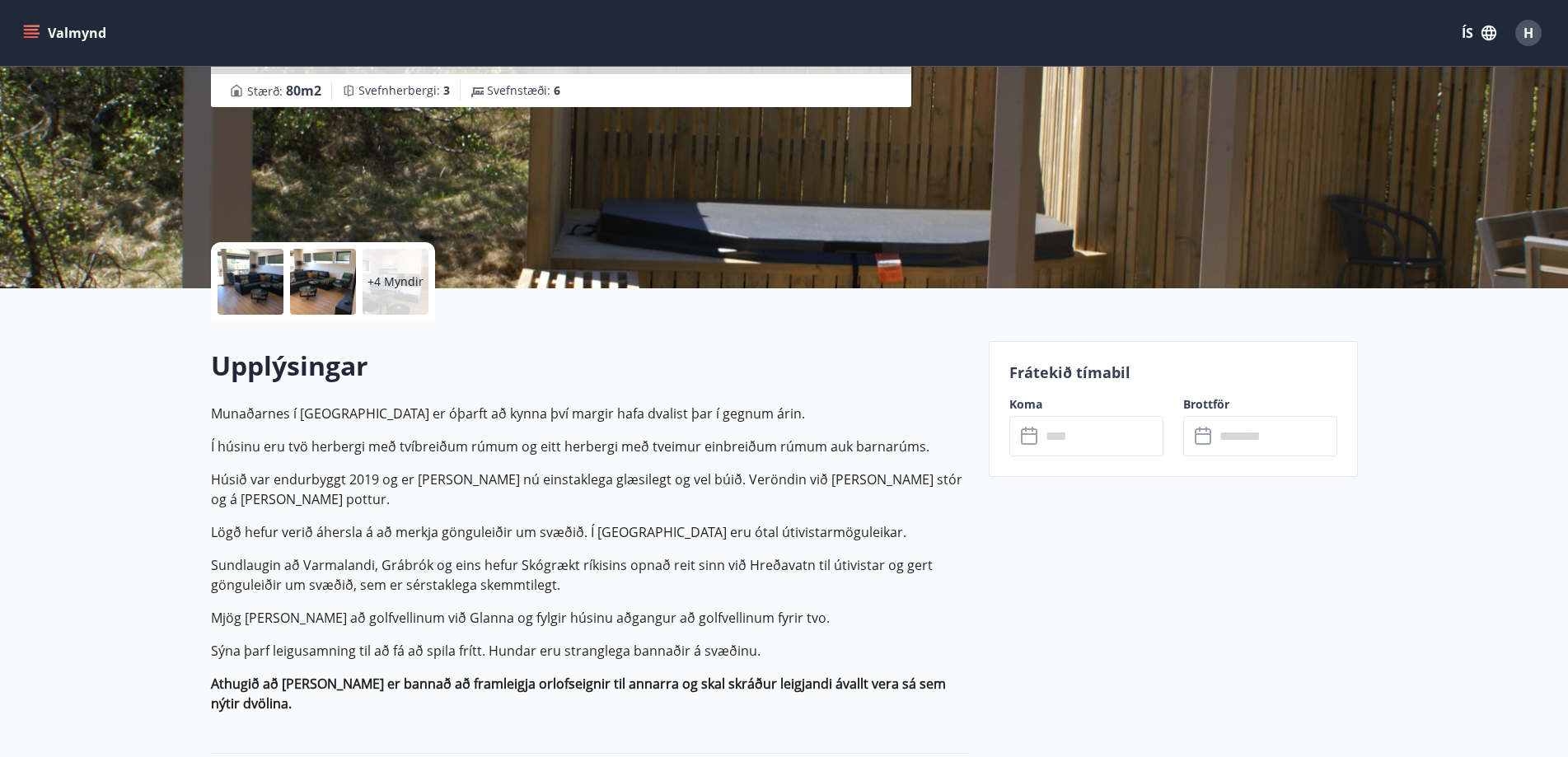
scroll to position [247, 0]
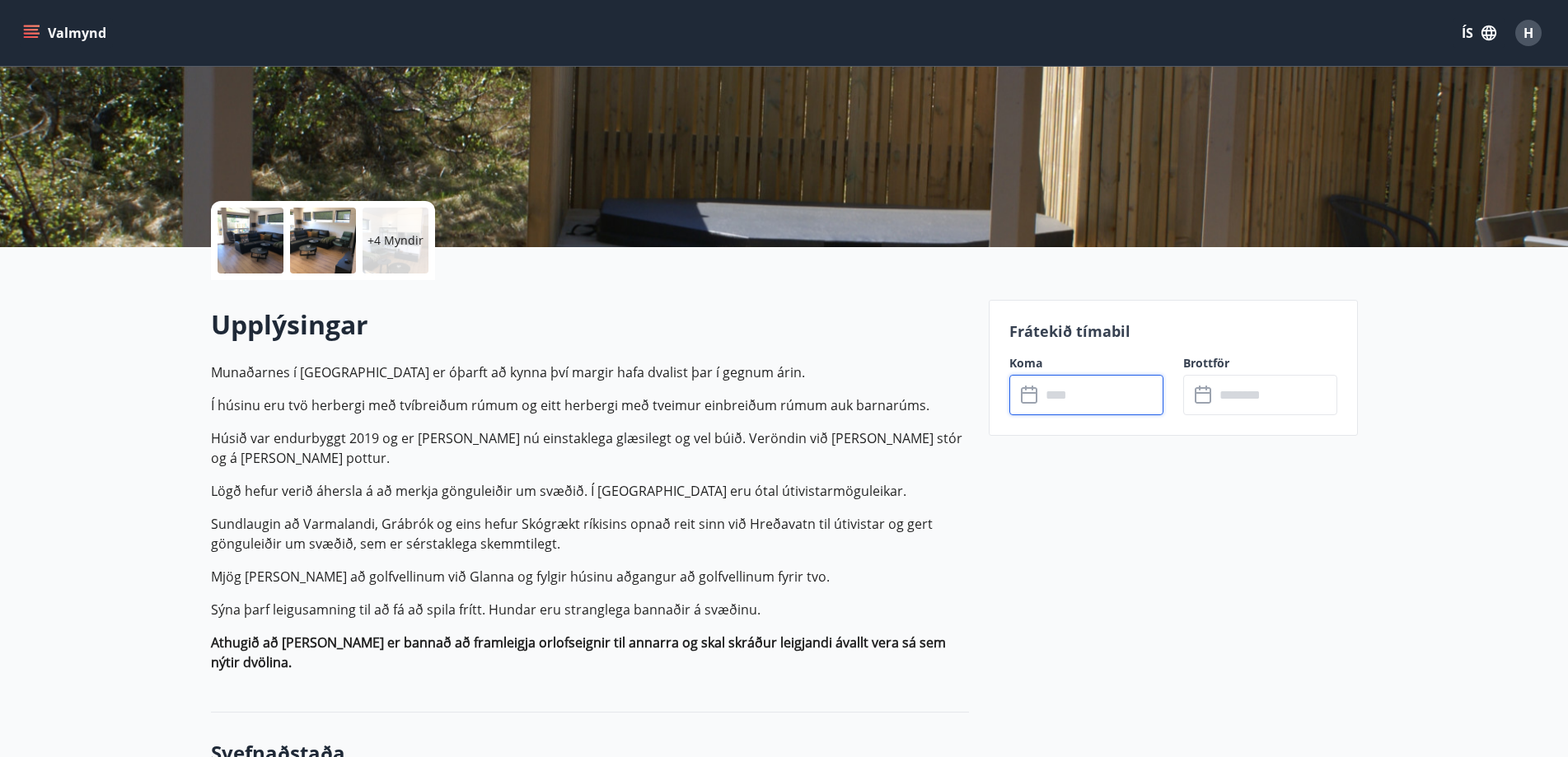
click at [1080, 390] on input "text" at bounding box center [1101, 394] width 122 height 40
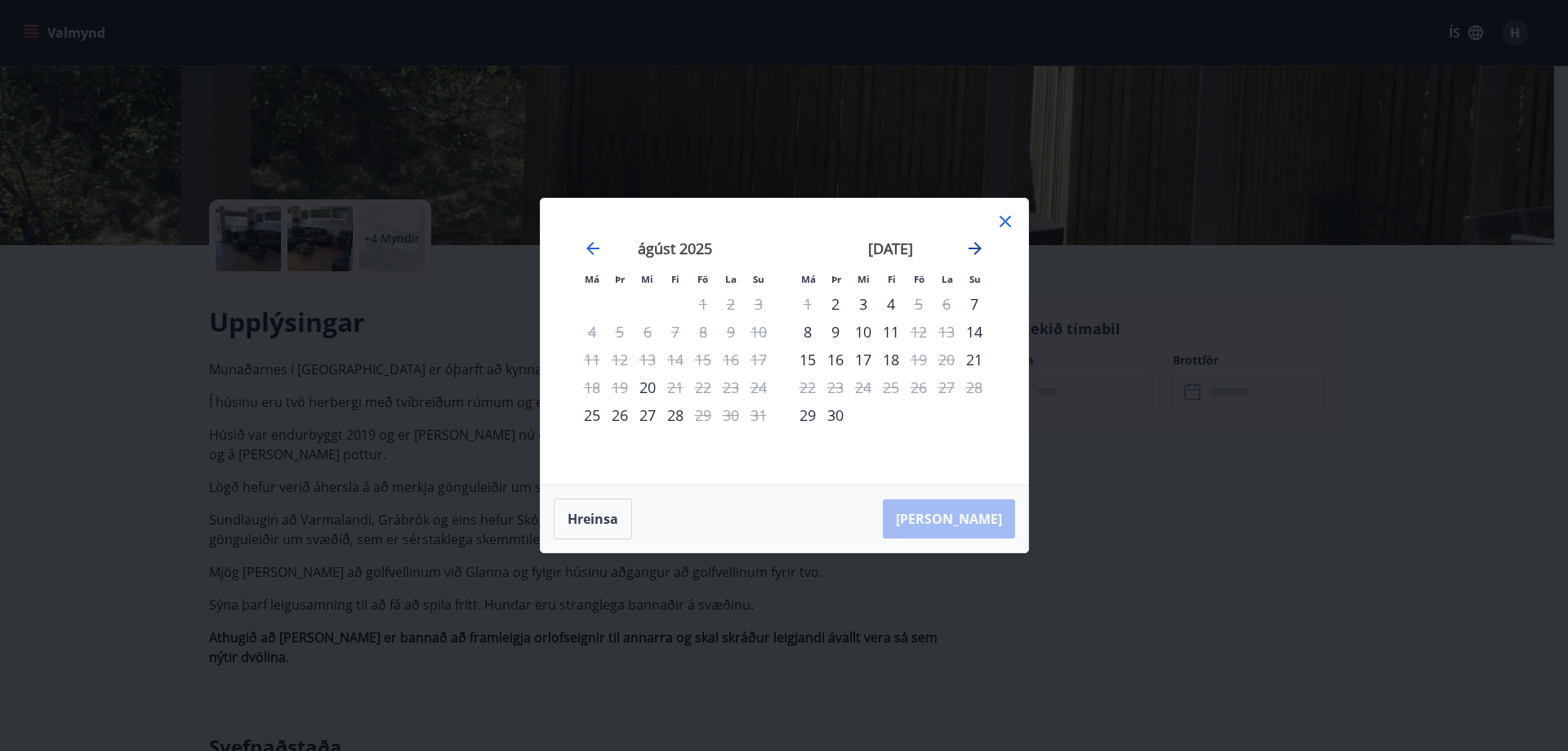
click at [976, 245] on icon "Move forward to switch to the next month." at bounding box center [974, 248] width 13 height 13
click at [977, 244] on icon "Move forward to switch to the next month." at bounding box center [974, 248] width 13 height 13
click at [978, 243] on icon "Move forward to switch to the next month." at bounding box center [974, 248] width 20 height 20
click at [338, 435] on div "Má Þr Mi Fi Fö La Su Má Þr Mi Fi Fö La Su [DATE] 1 2 3 4 5 6 7 8 9 10 11 12 13 …" at bounding box center [784, 375] width 1568 height 751
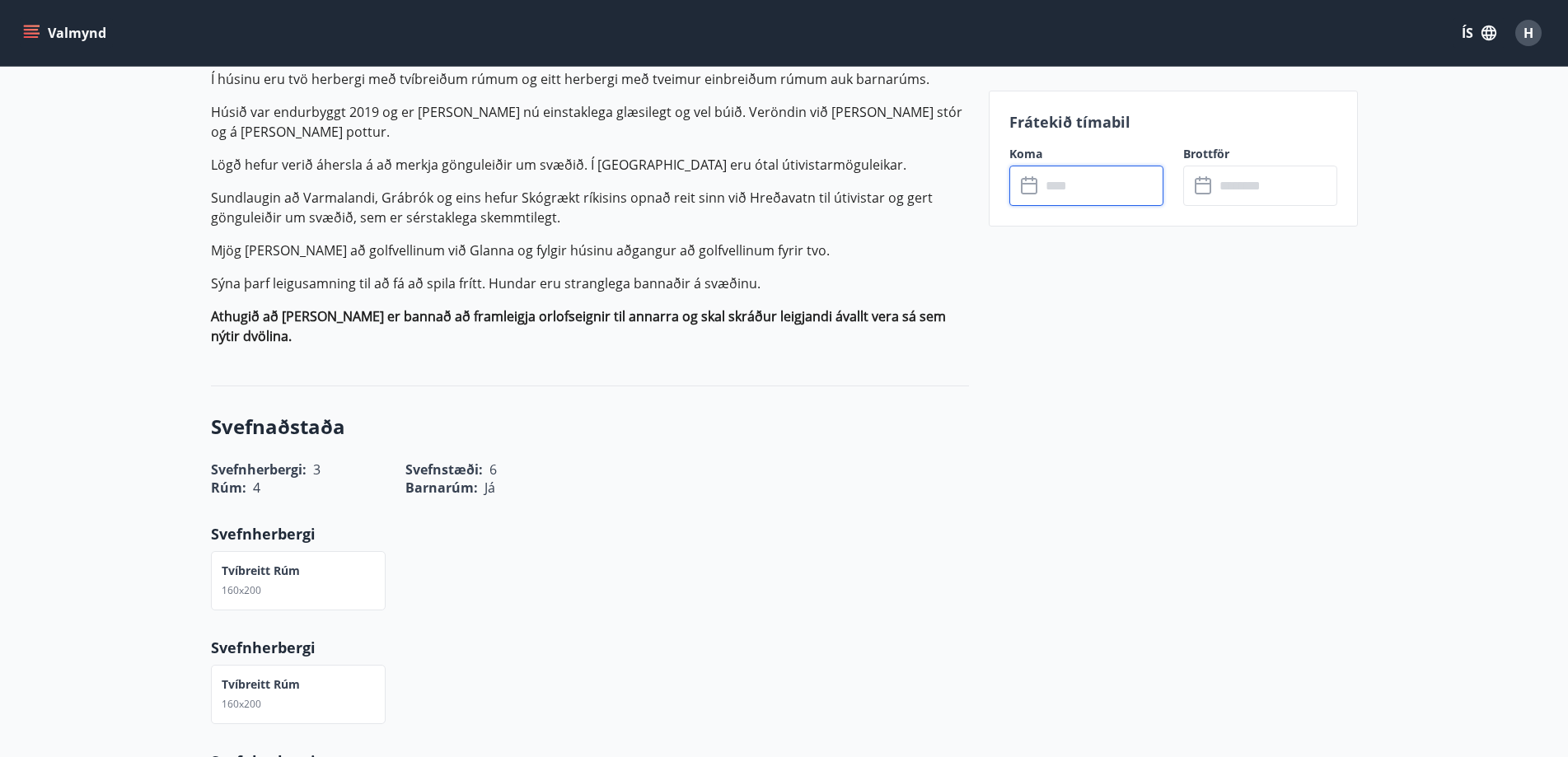
scroll to position [165, 0]
